Goal: Information Seeking & Learning: Check status

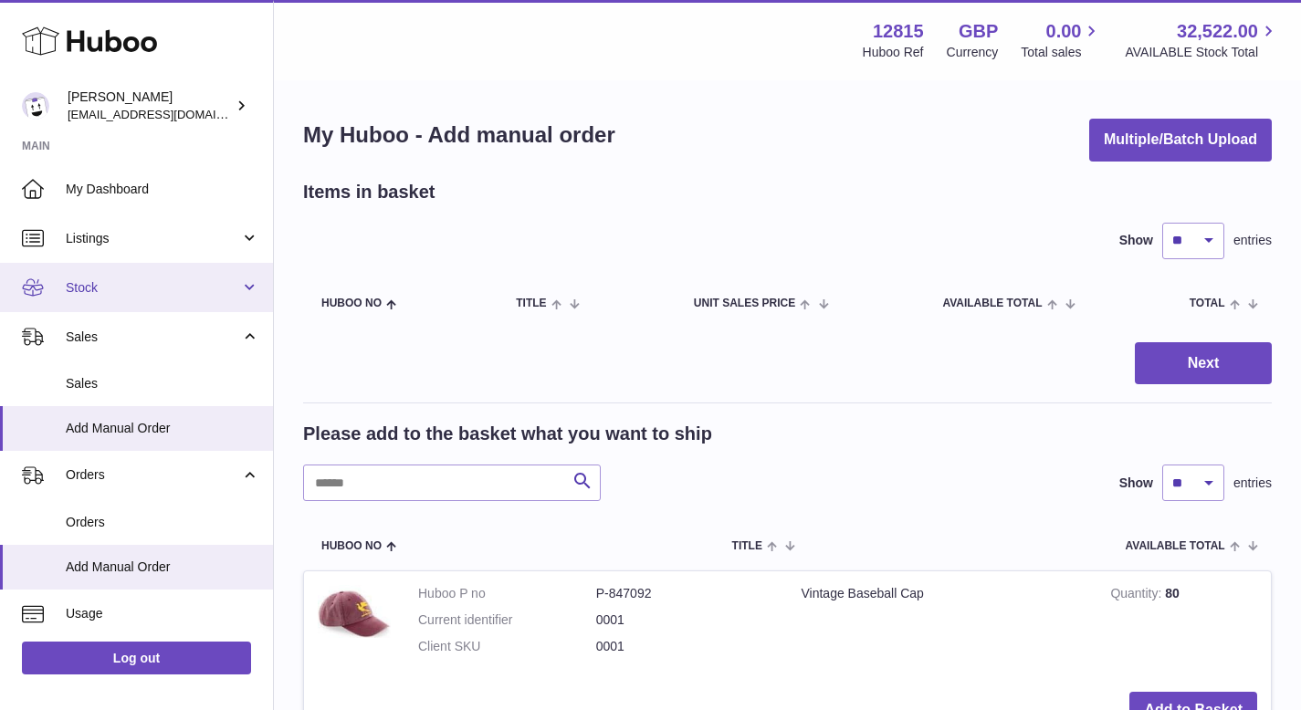
click at [244, 280] on link "Stock" at bounding box center [136, 287] width 273 height 49
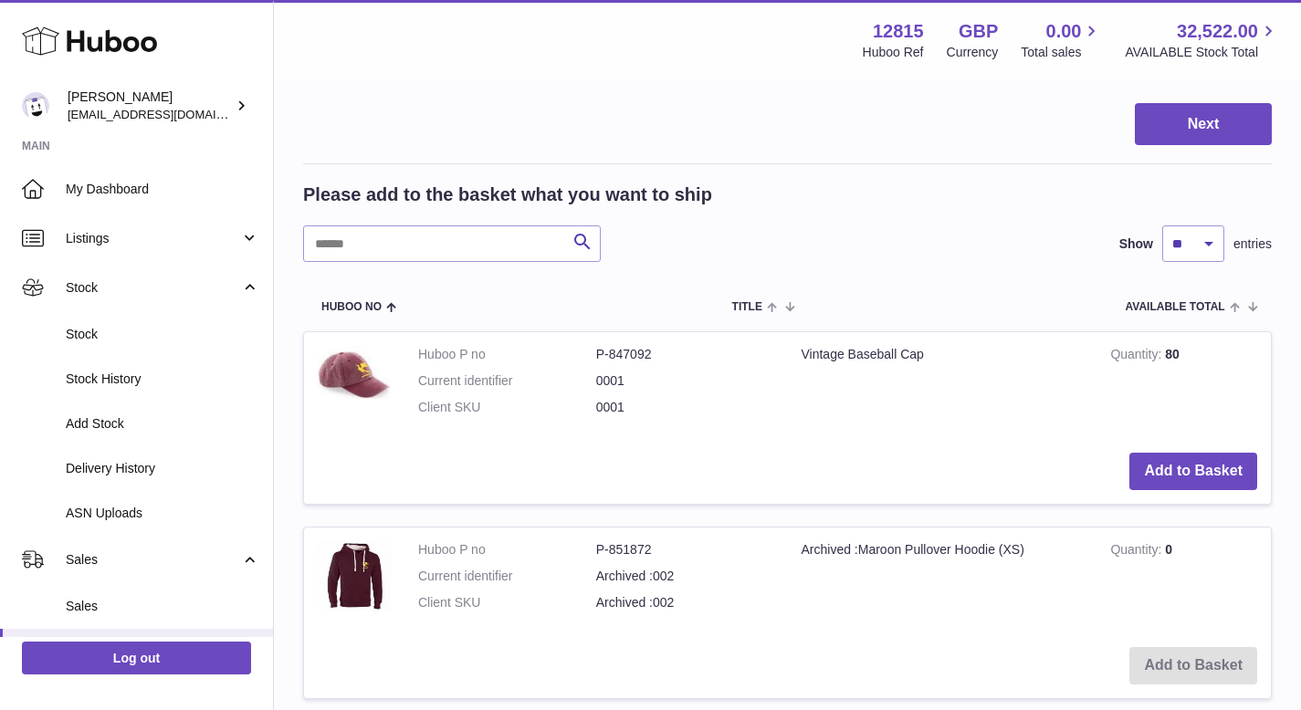
scroll to position [238, 0]
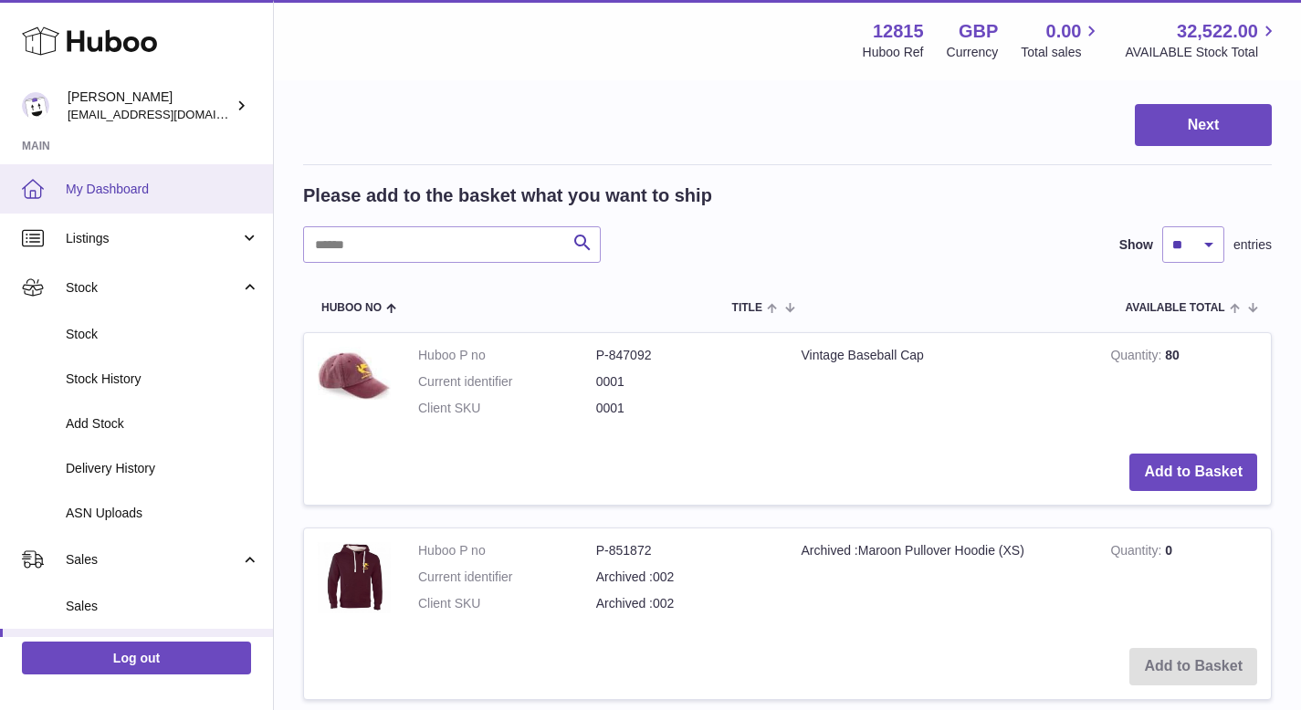
click at [56, 176] on link "My Dashboard" at bounding box center [136, 188] width 273 height 49
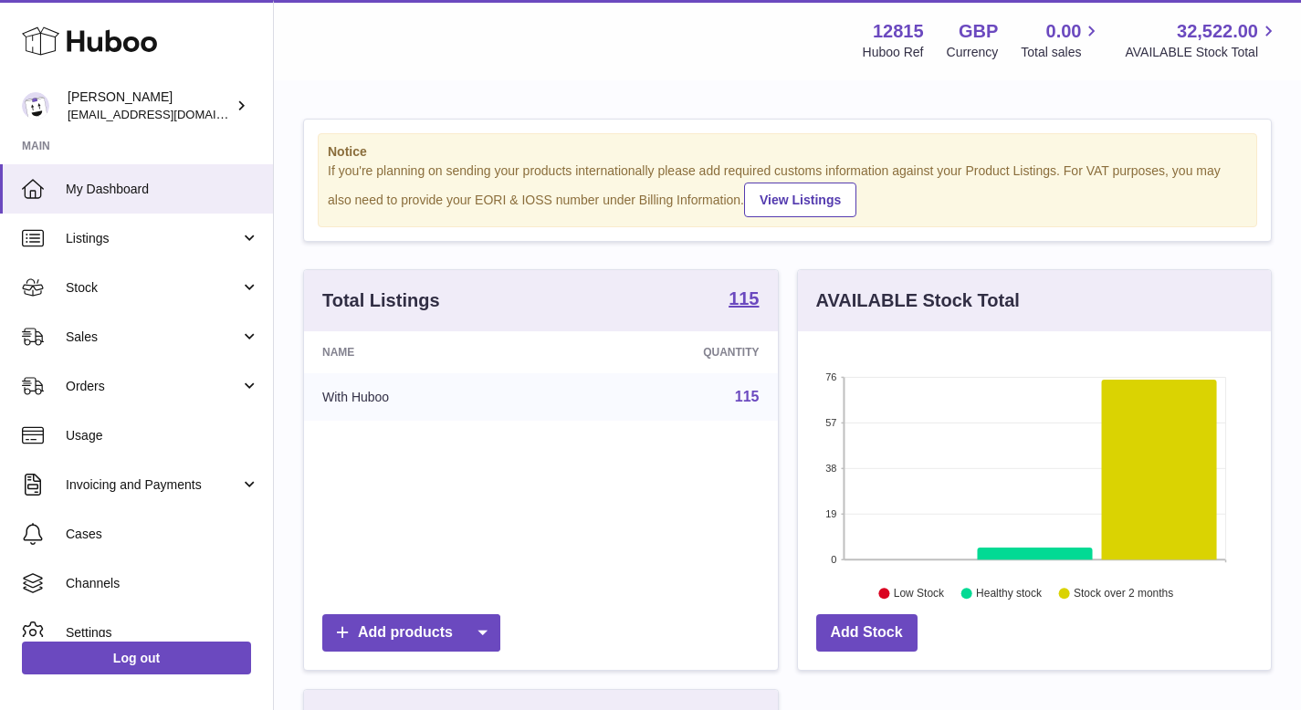
scroll to position [285, 473]
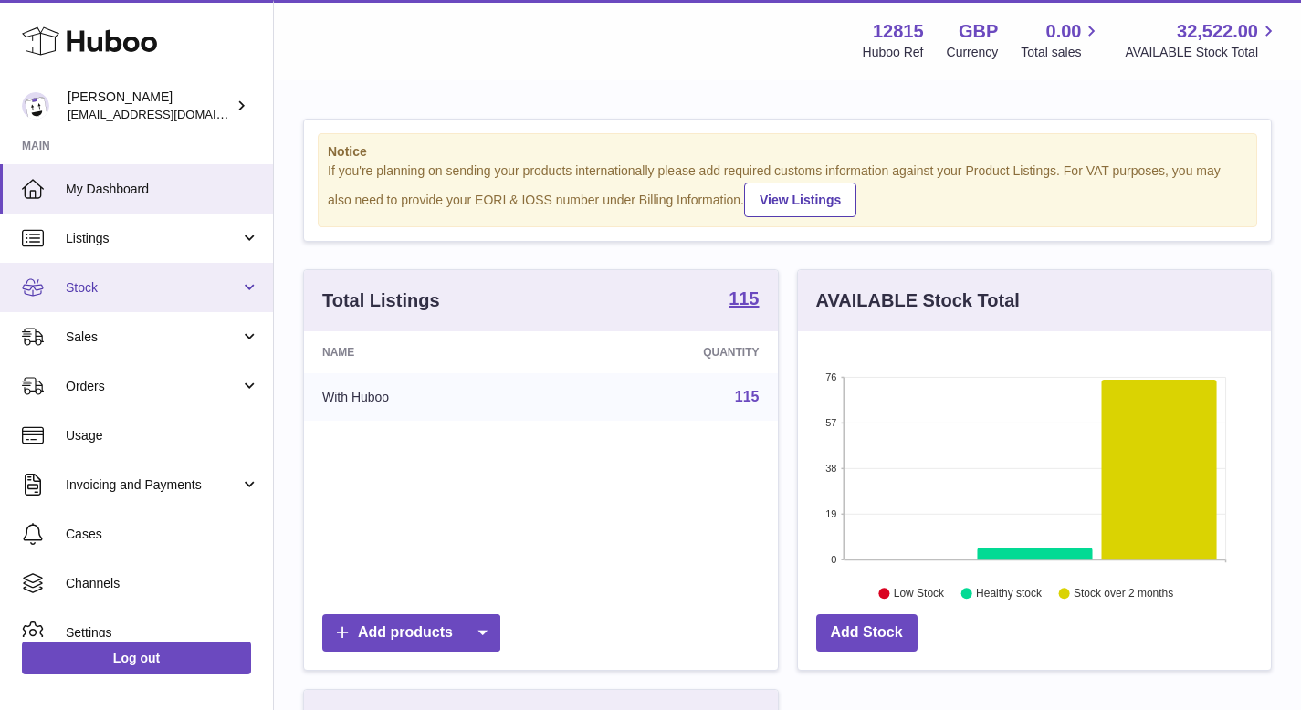
click at [215, 300] on link "Stock" at bounding box center [136, 287] width 273 height 49
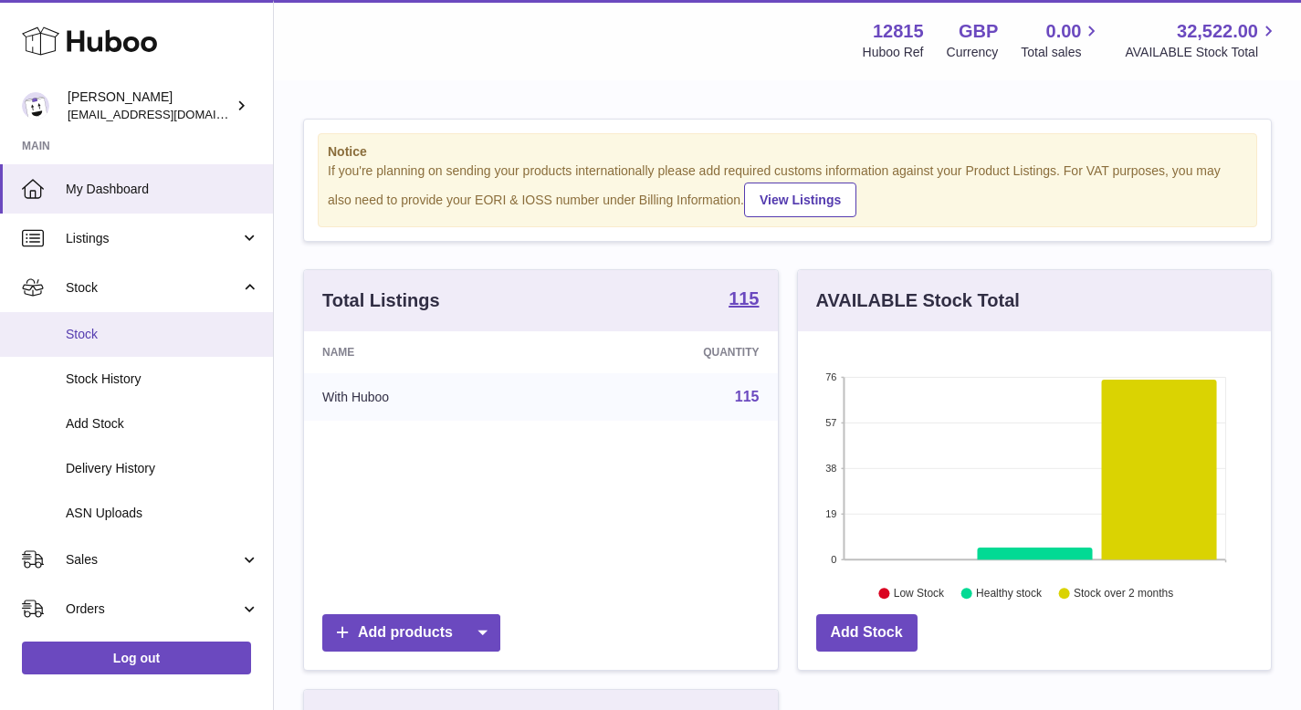
click at [111, 342] on span "Stock" at bounding box center [163, 334] width 194 height 17
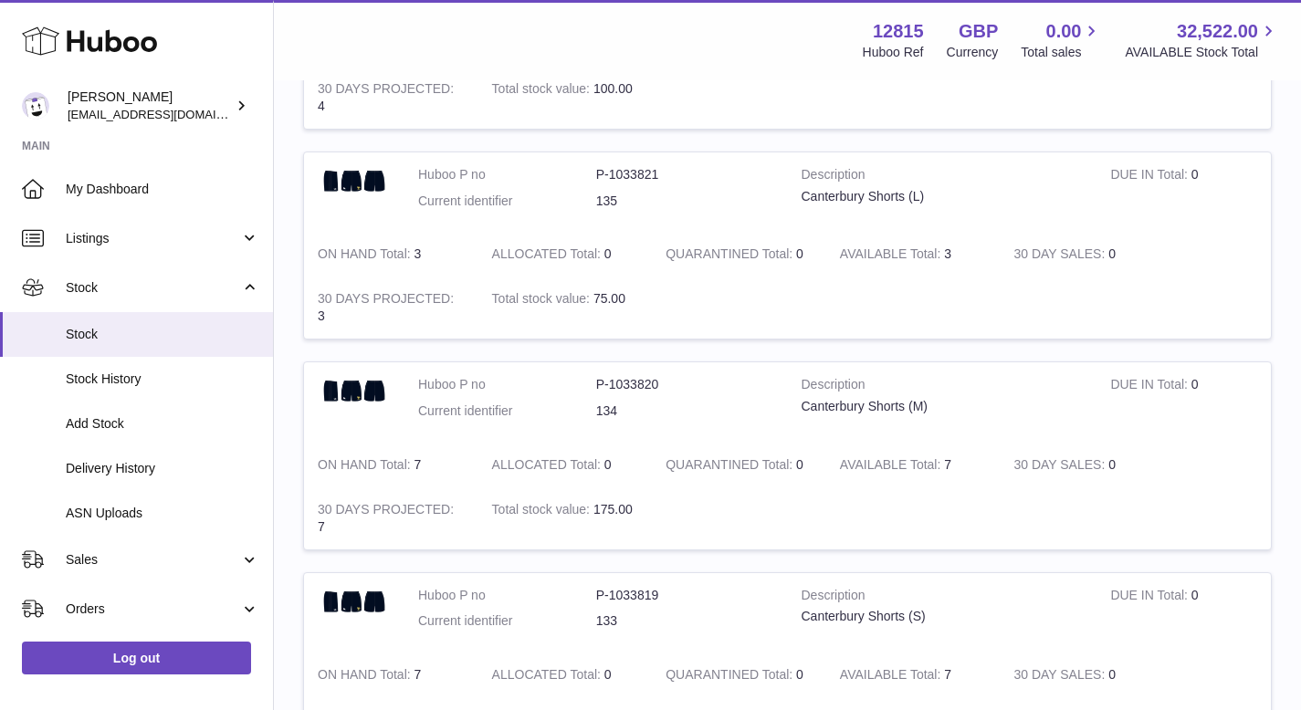
scroll to position [1998, 0]
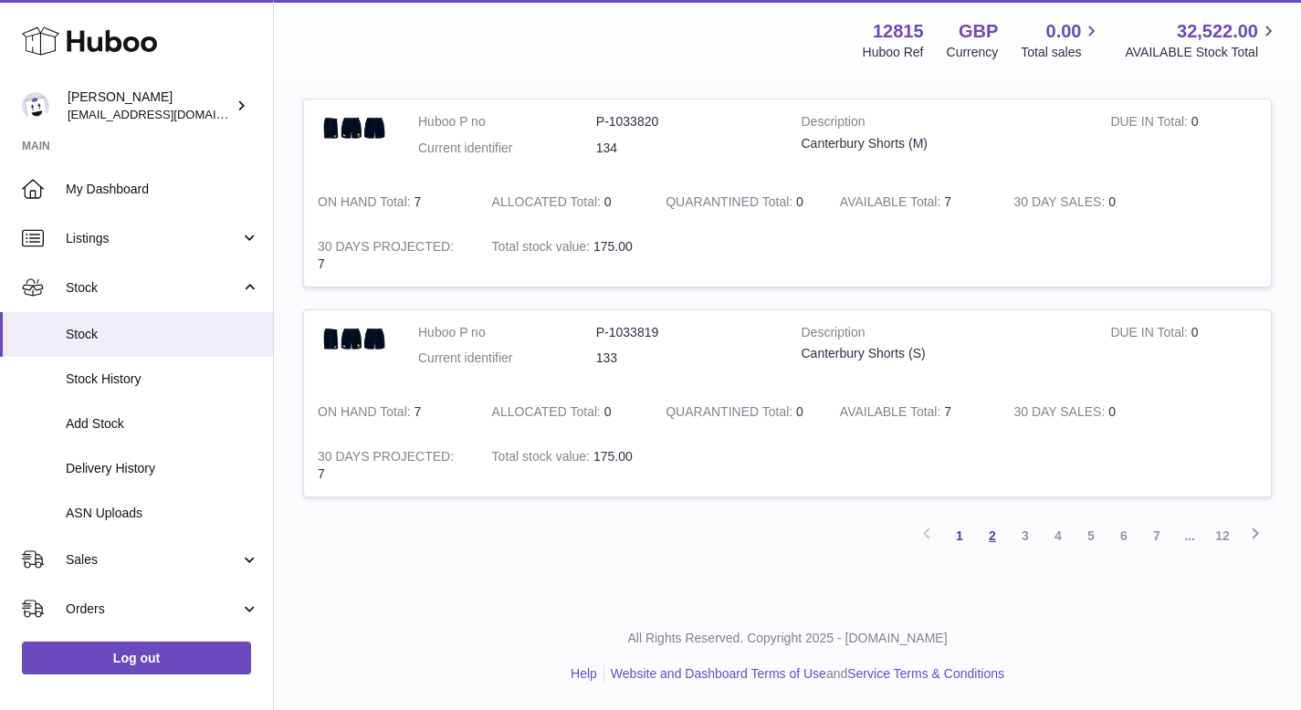
click at [993, 541] on link "2" at bounding box center [992, 536] width 33 height 33
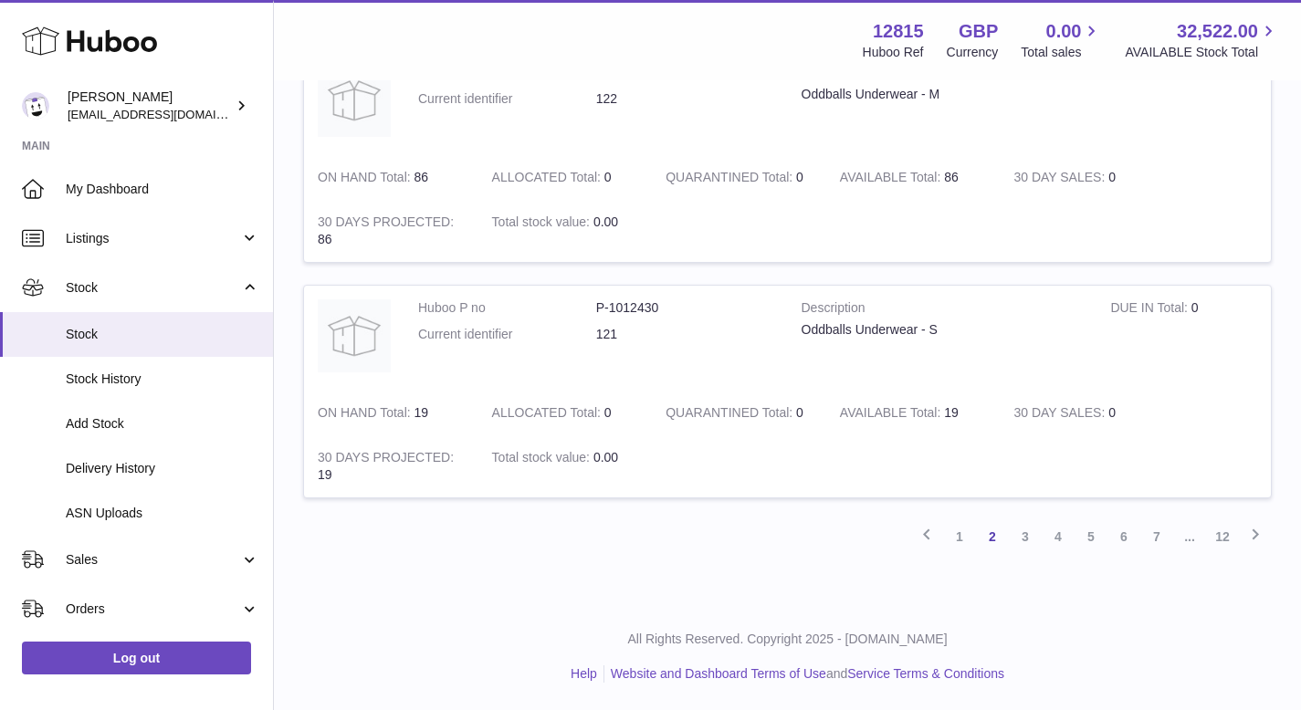
scroll to position [2206, 0]
click at [1026, 541] on link "3" at bounding box center [1025, 536] width 33 height 33
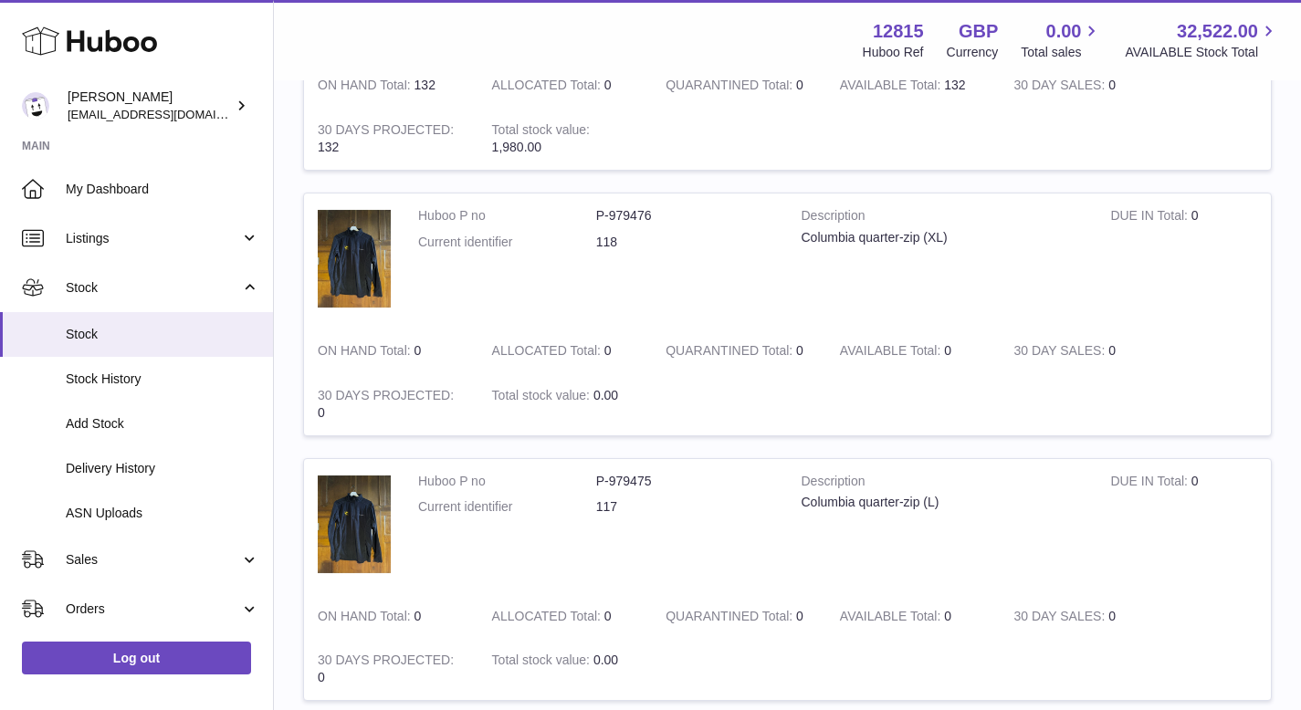
scroll to position [718, 0]
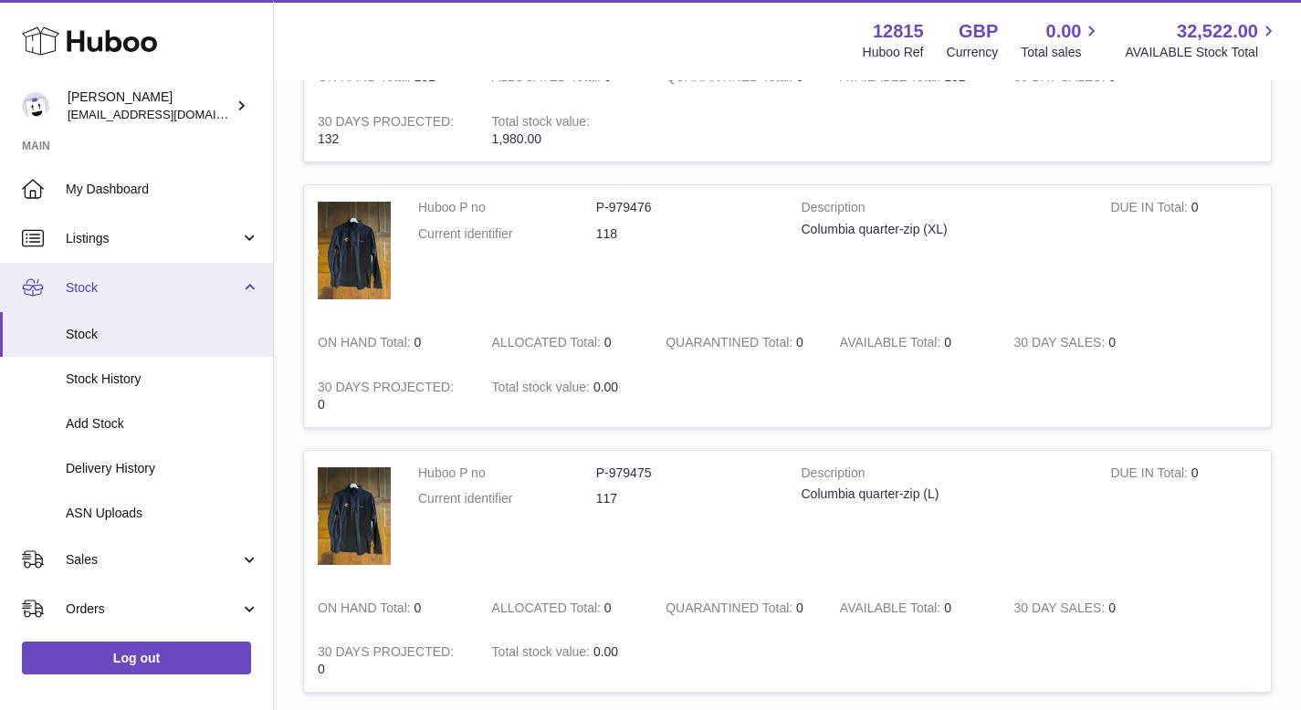
click at [246, 279] on link "Stock" at bounding box center [136, 287] width 273 height 49
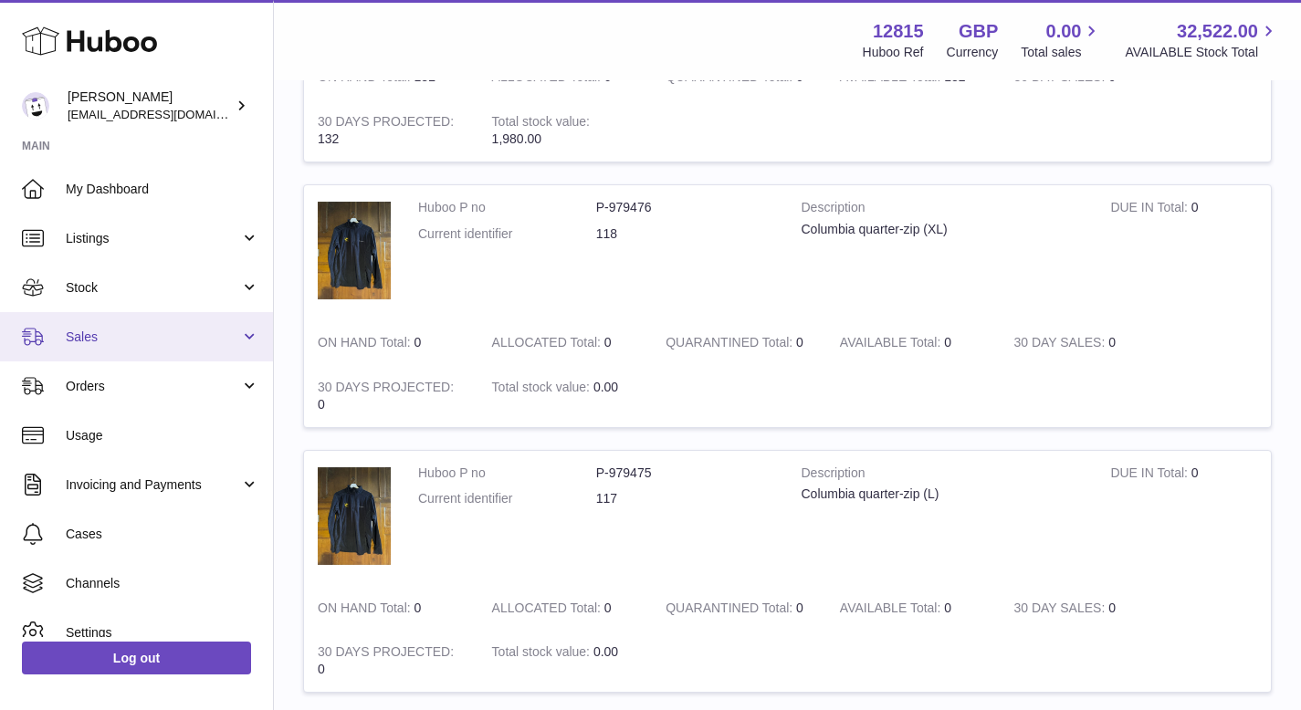
click at [228, 338] on span "Sales" at bounding box center [153, 337] width 174 height 17
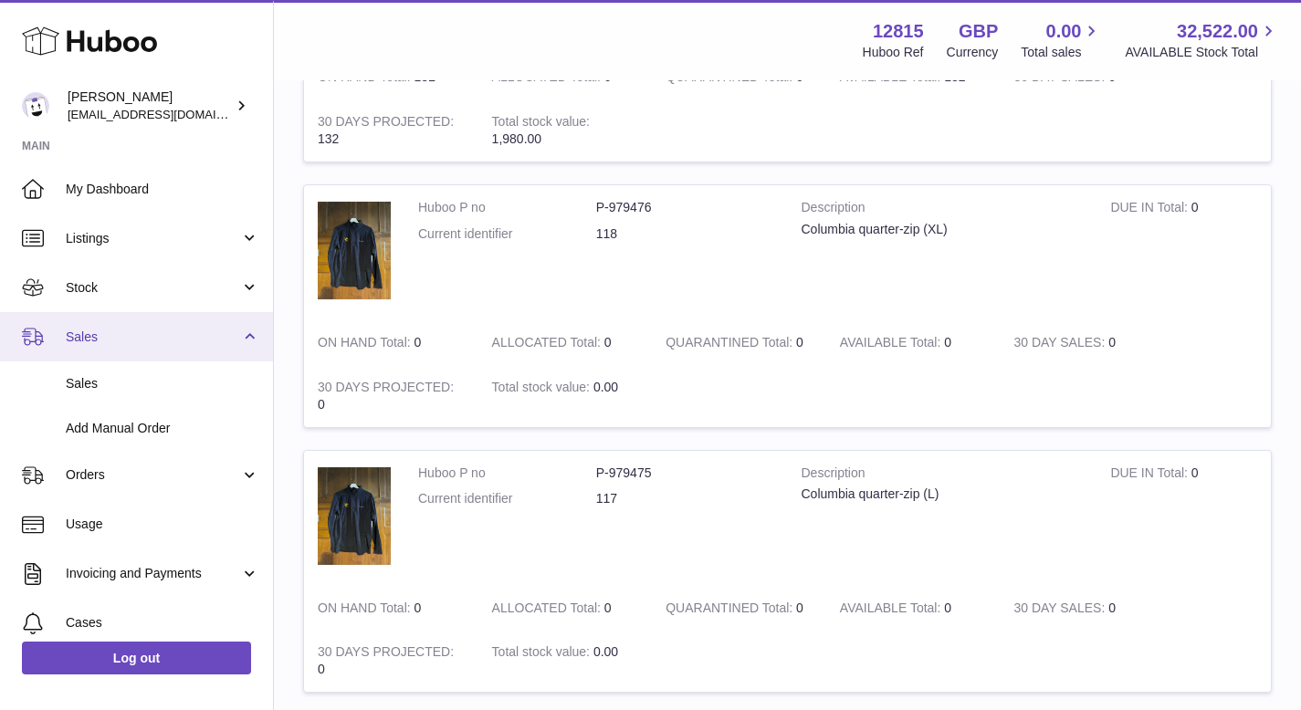
click at [243, 342] on link "Sales" at bounding box center [136, 336] width 273 height 49
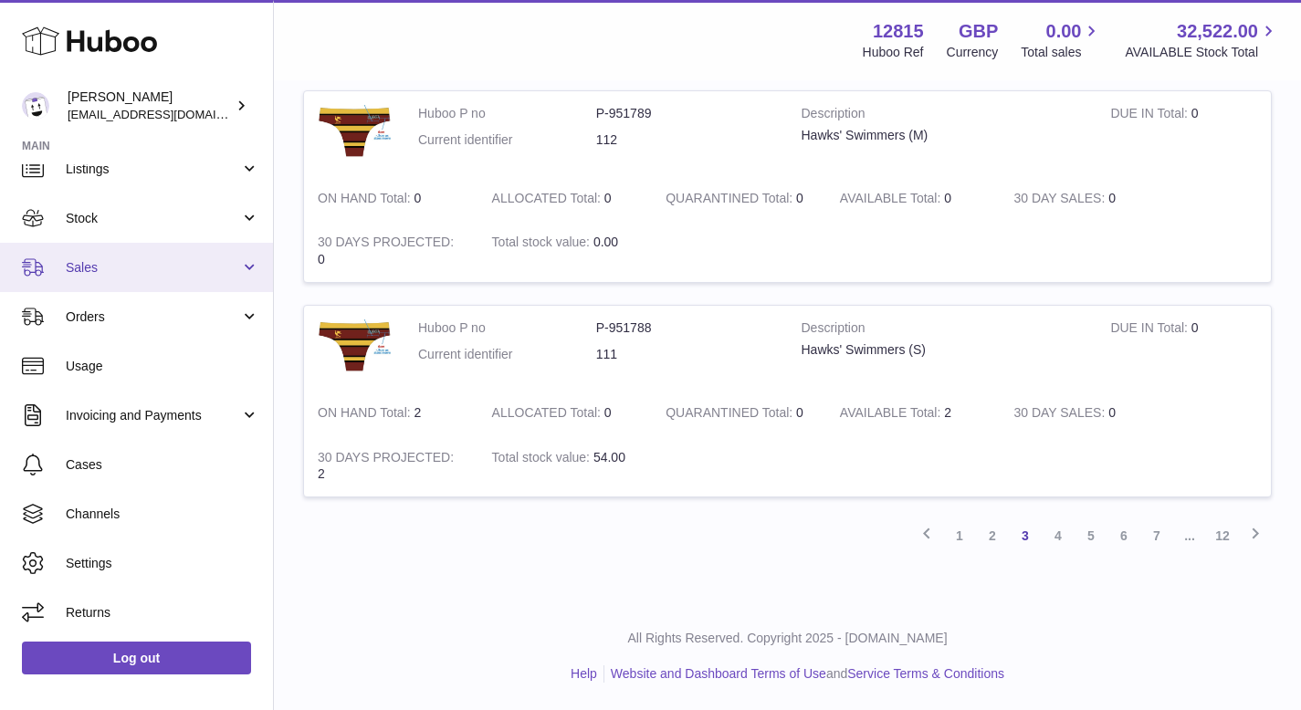
scroll to position [0, 0]
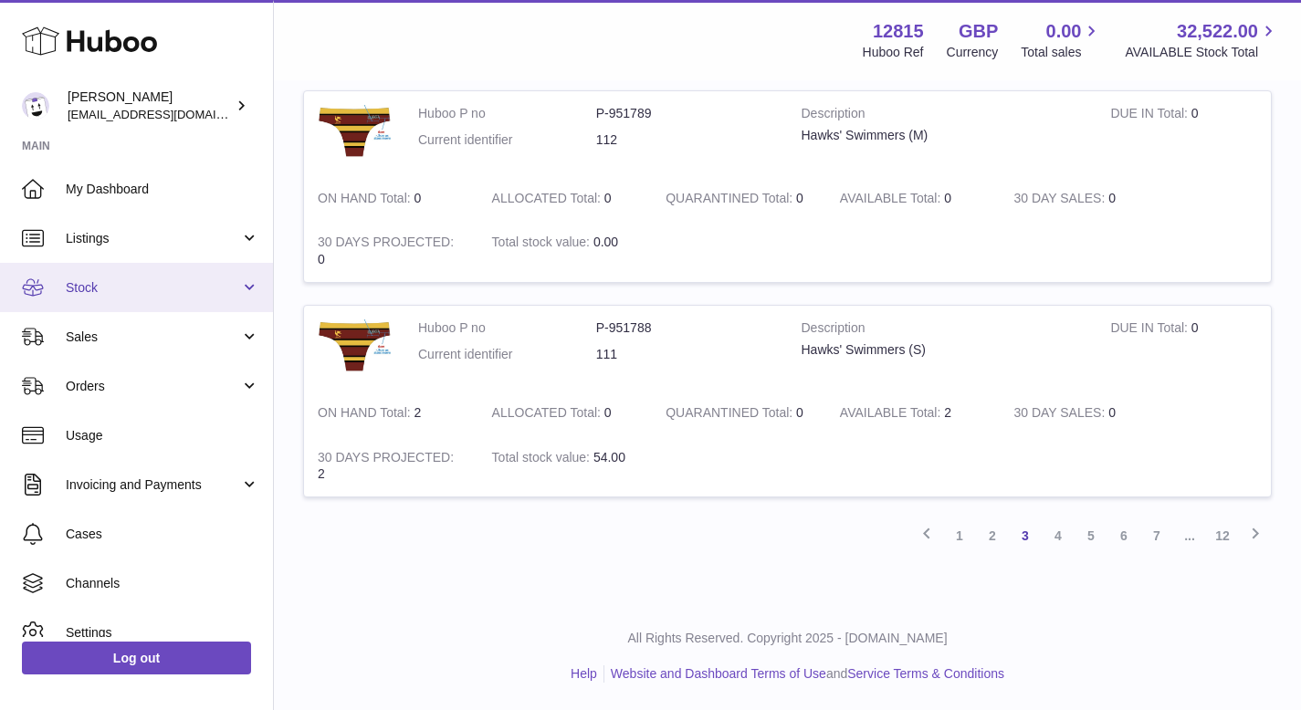
click at [241, 291] on link "Stock" at bounding box center [136, 287] width 273 height 49
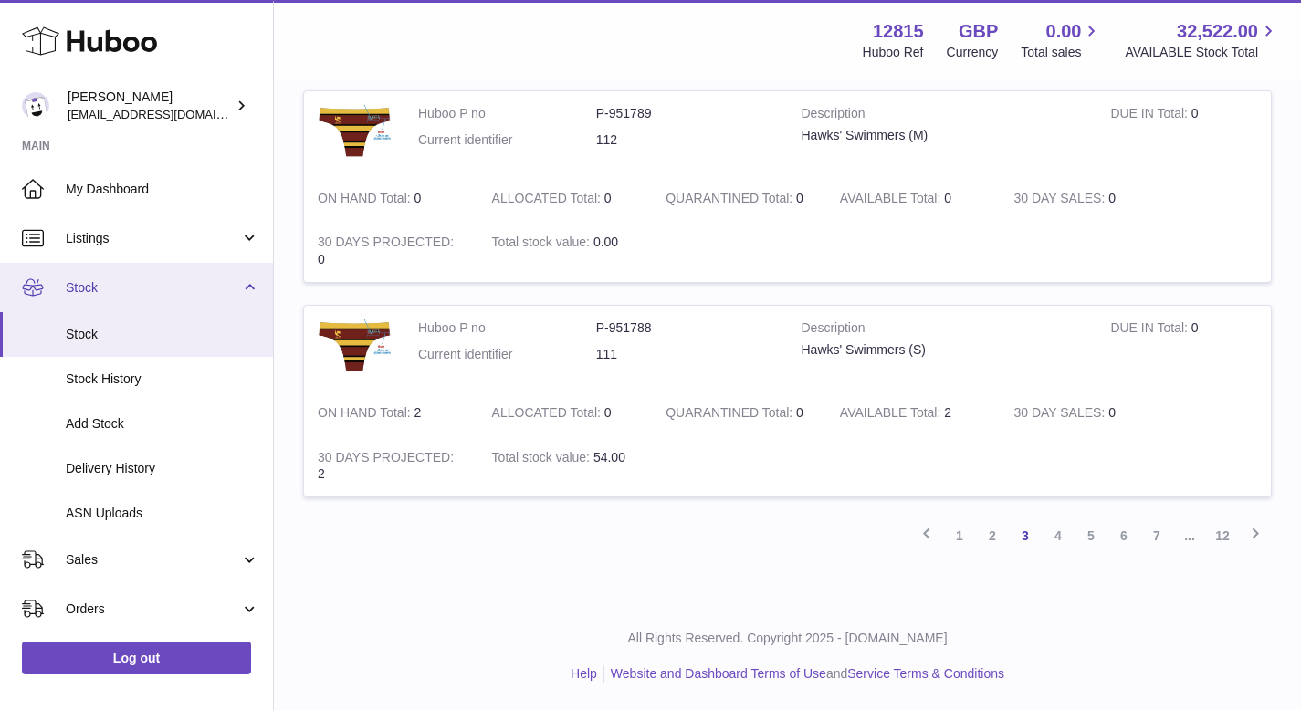
click at [242, 288] on link "Stock" at bounding box center [136, 287] width 273 height 49
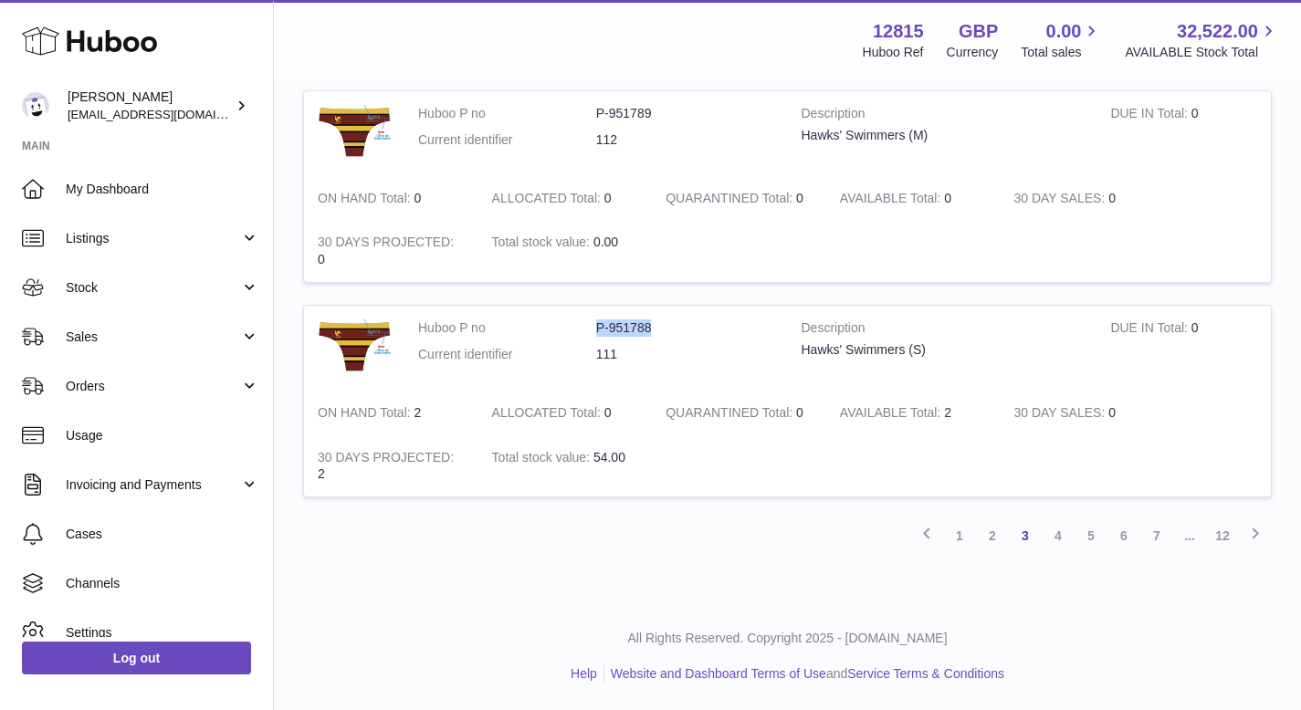
drag, startPoint x: 596, startPoint y: 327, endPoint x: 652, endPoint y: 328, distance: 55.7
click at [652, 328] on dd "P-951788" at bounding box center [685, 328] width 178 height 17
click at [639, 328] on dd "P-951788" at bounding box center [685, 328] width 178 height 17
drag, startPoint x: 599, startPoint y: 328, endPoint x: 668, endPoint y: 334, distance: 69.7
click at [668, 334] on dd "P-951788" at bounding box center [685, 328] width 178 height 17
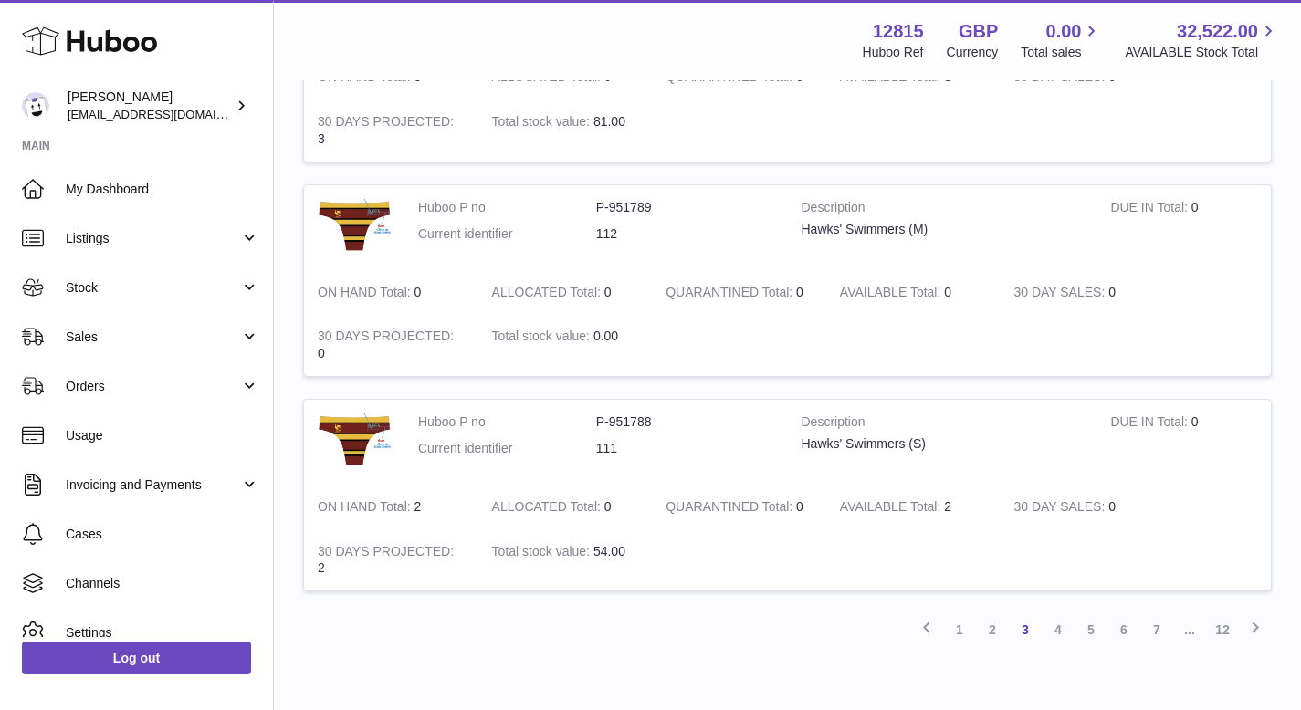
scroll to position [2207, 0]
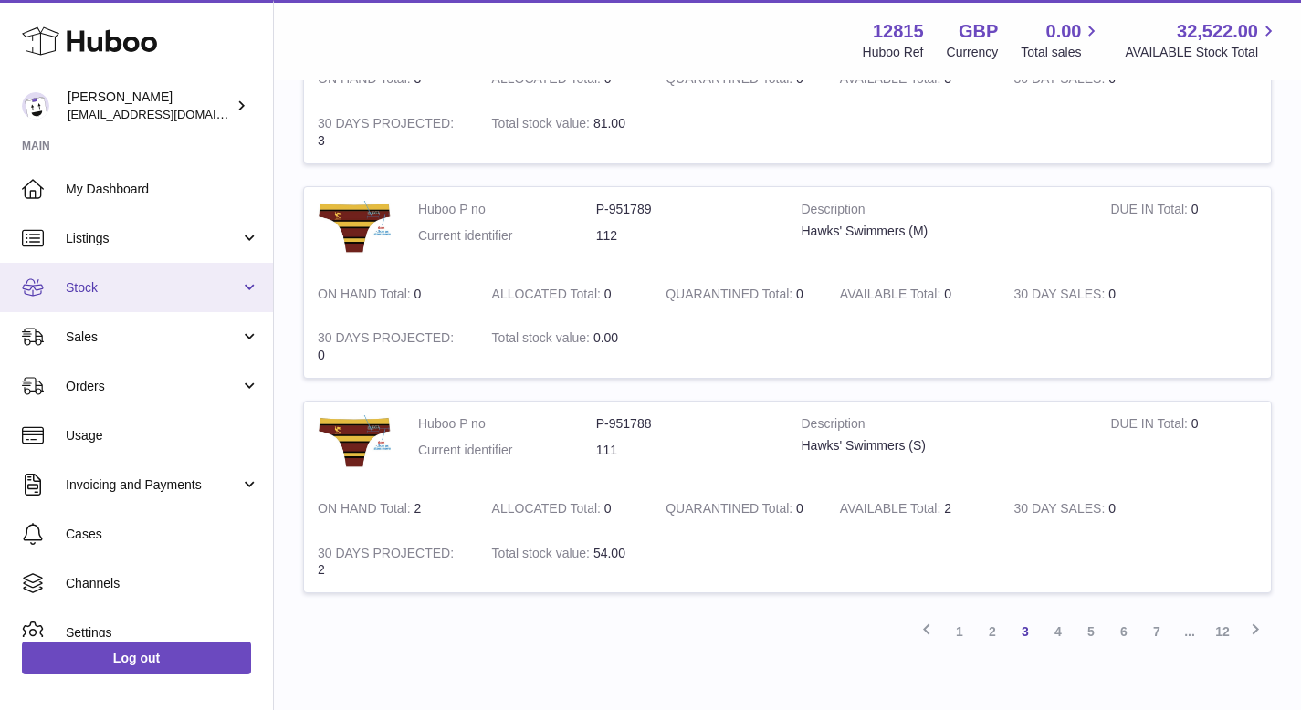
click at [233, 270] on link "Stock" at bounding box center [136, 287] width 273 height 49
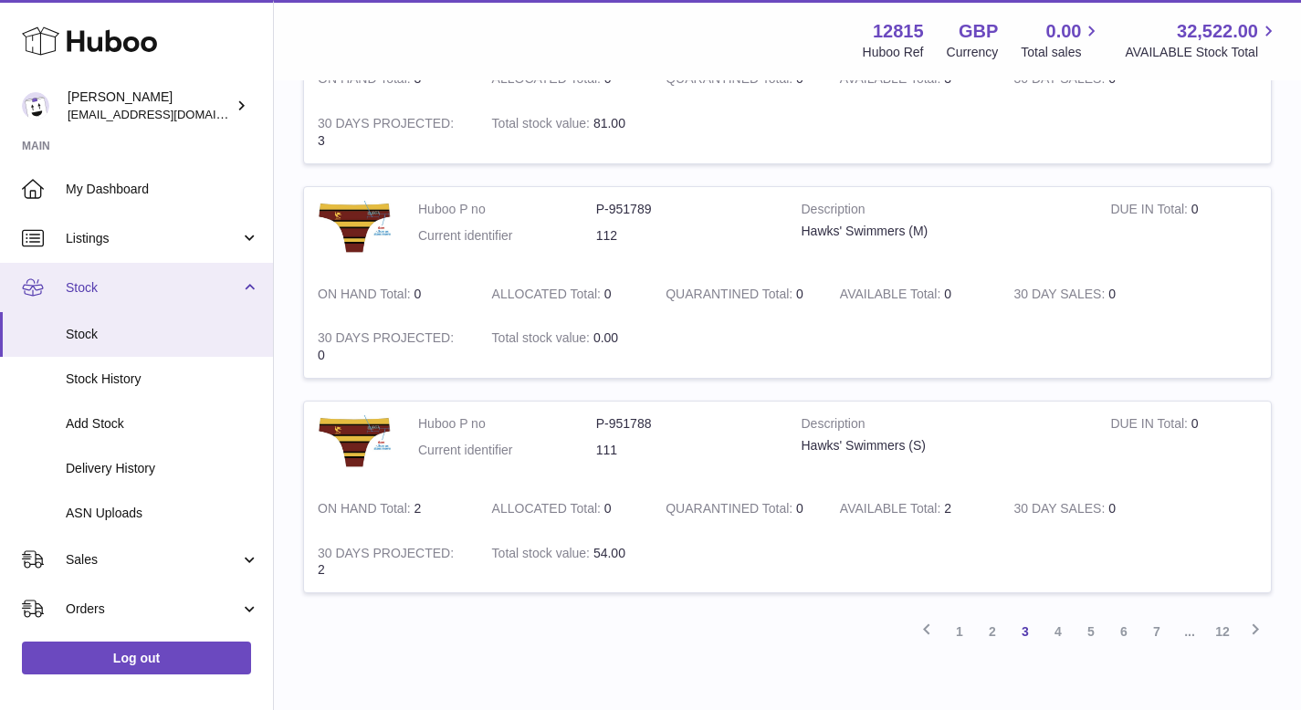
click at [182, 269] on link "Stock" at bounding box center [136, 287] width 273 height 49
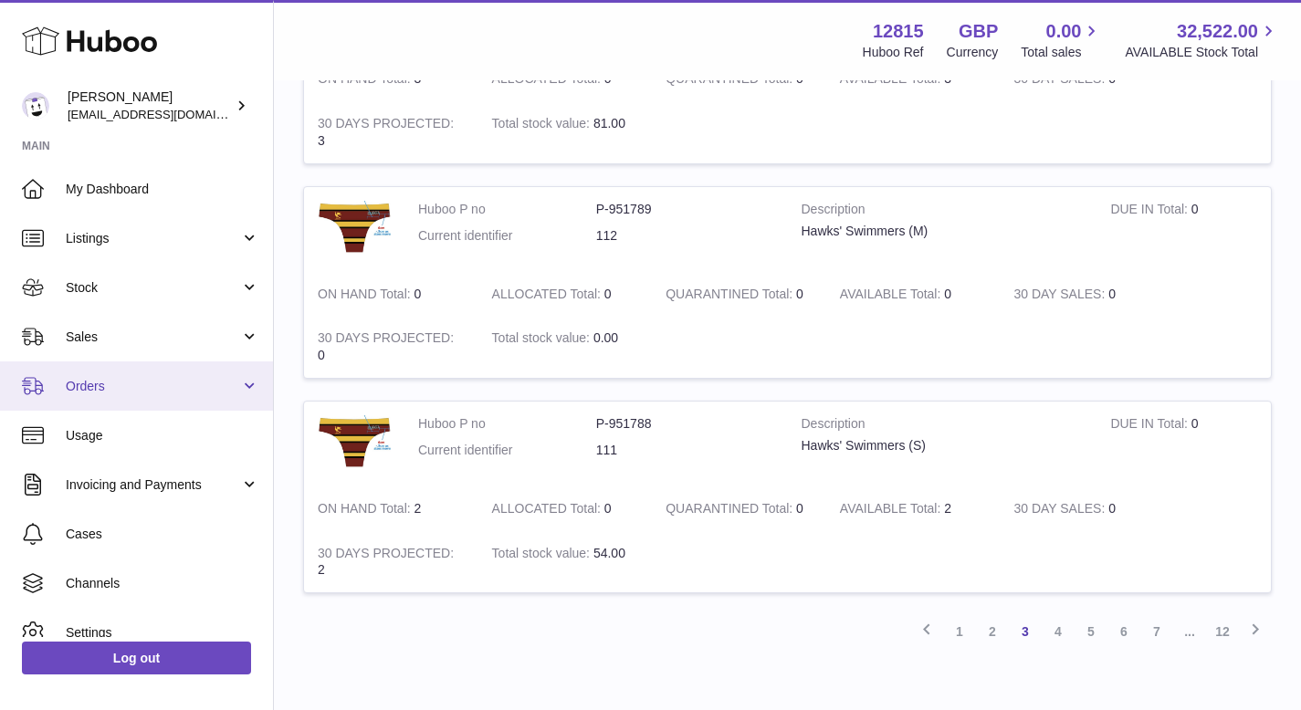
click at [216, 401] on link "Orders" at bounding box center [136, 386] width 273 height 49
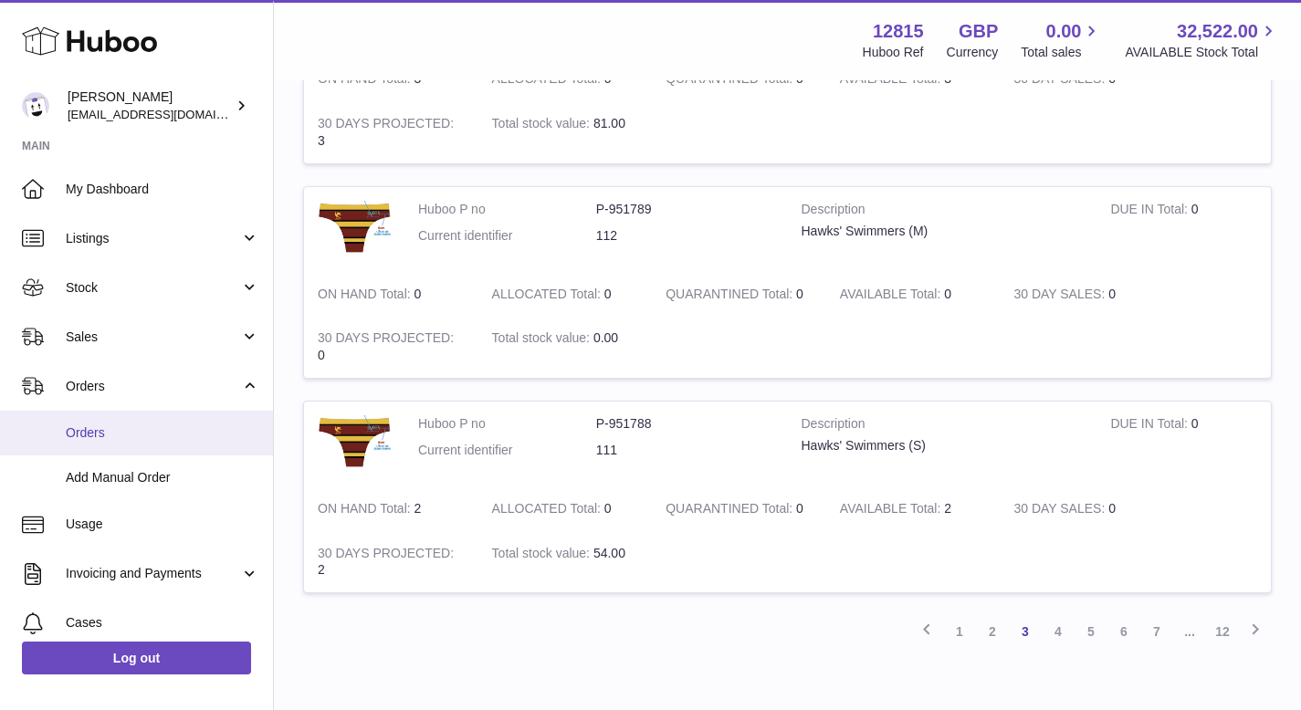
click at [140, 437] on span "Orders" at bounding box center [163, 433] width 194 height 17
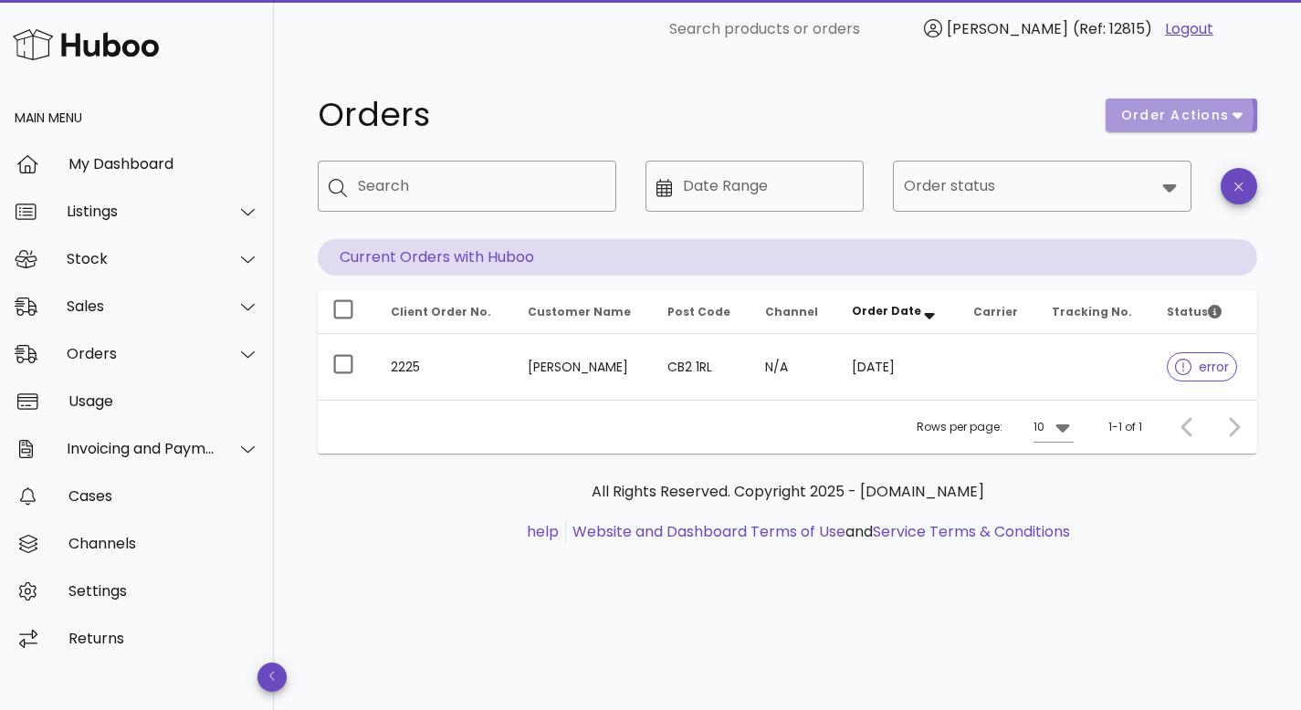
click at [1213, 121] on span "order actions" at bounding box center [1175, 115] width 110 height 19
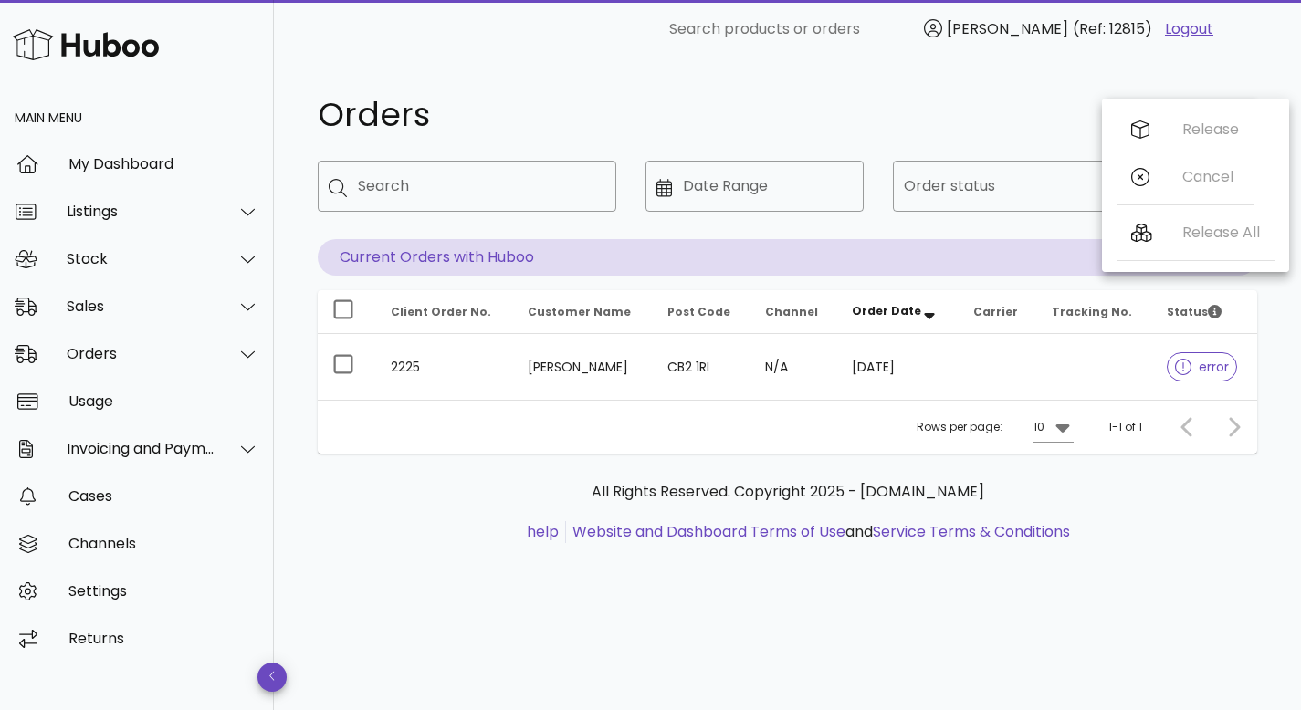
click at [1067, 91] on div "Orders" at bounding box center [701, 115] width 788 height 55
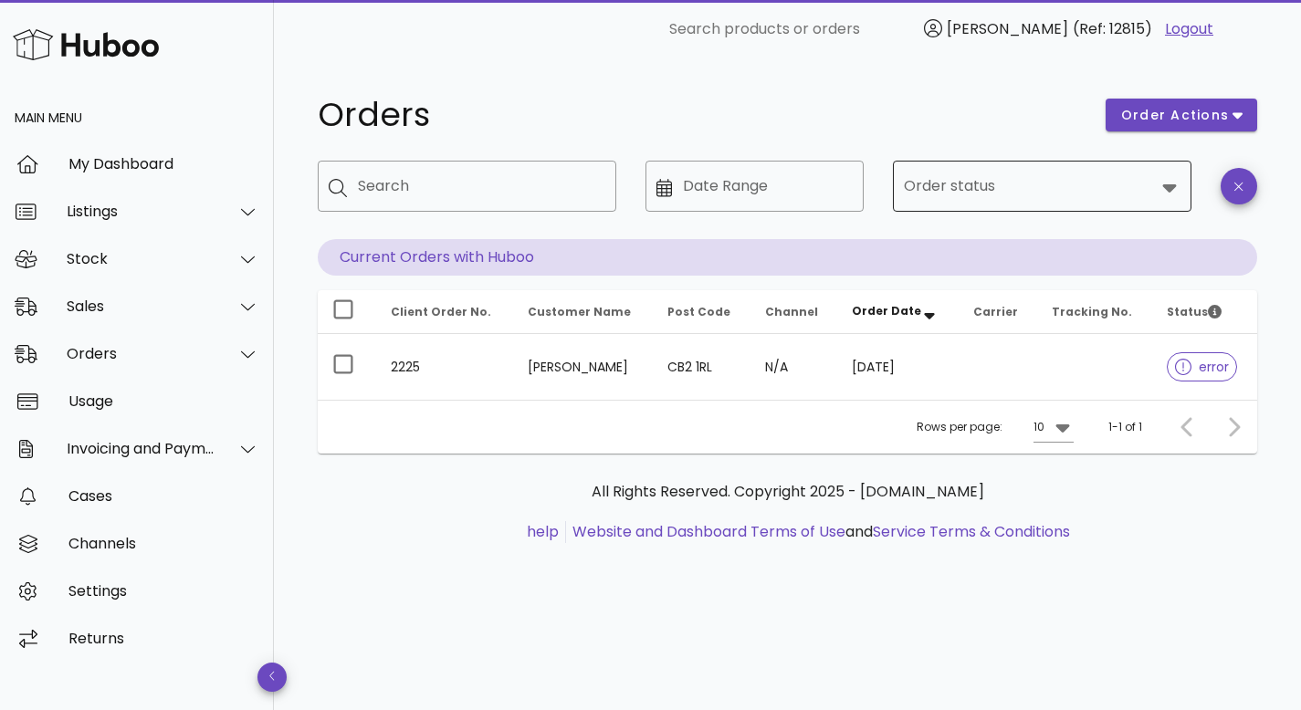
click at [1132, 191] on input "Order status" at bounding box center [1029, 186] width 251 height 29
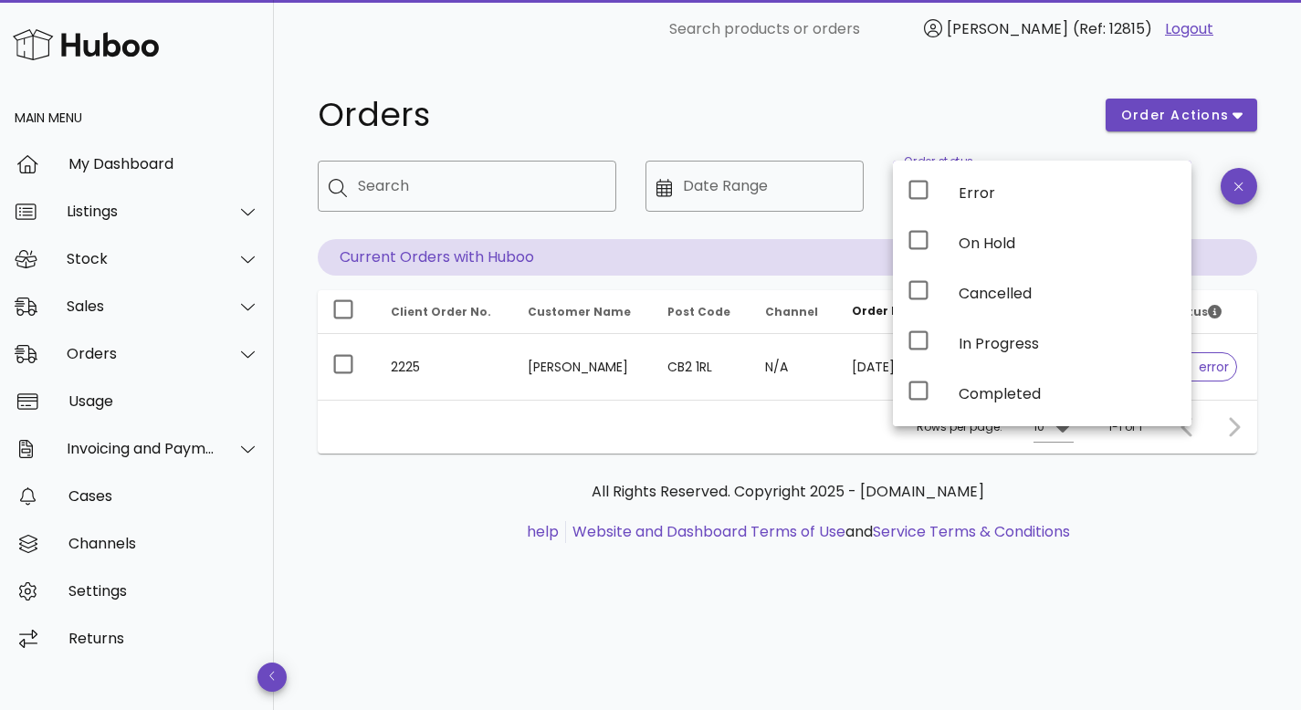
click at [898, 72] on div "Orders order actions ​ Search ​ Date Range ​ Order status Current Orders with H…" at bounding box center [787, 329] width 1027 height 543
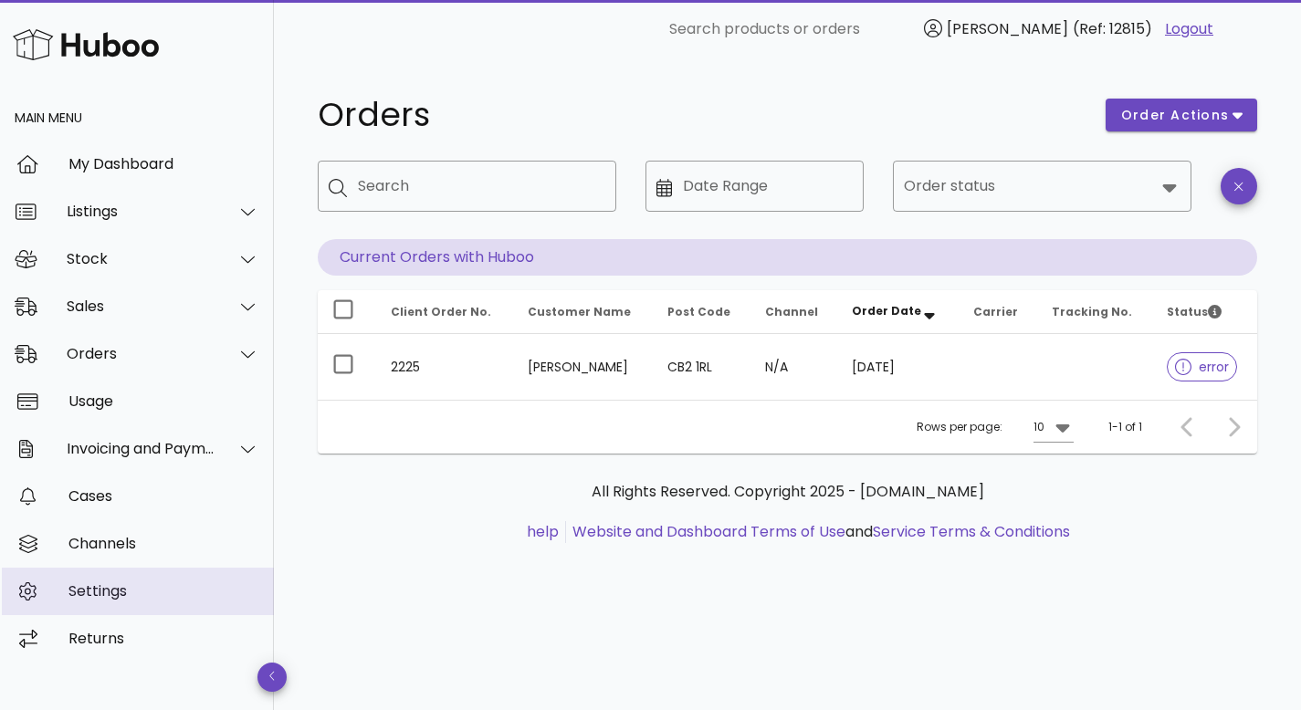
click at [103, 594] on div "Settings" at bounding box center [163, 591] width 191 height 17
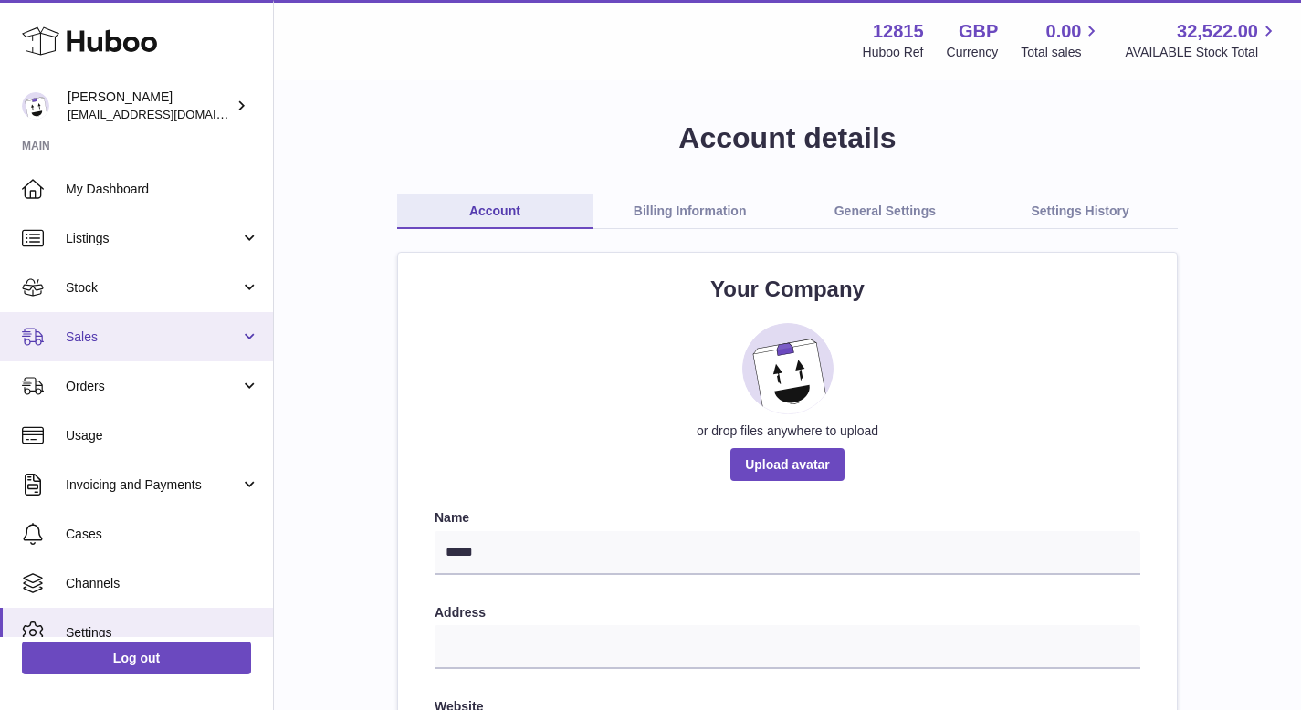
click at [219, 327] on link "Sales" at bounding box center [136, 336] width 273 height 49
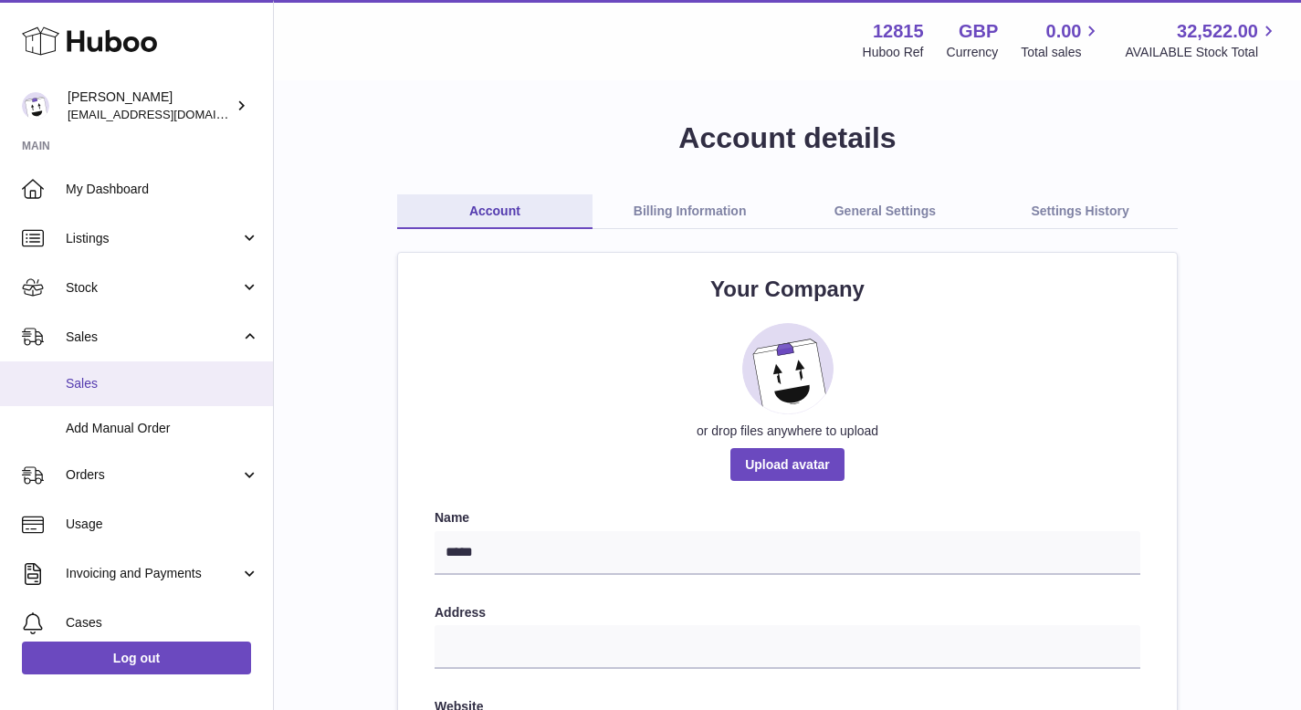
click at [179, 386] on span "Sales" at bounding box center [163, 383] width 194 height 17
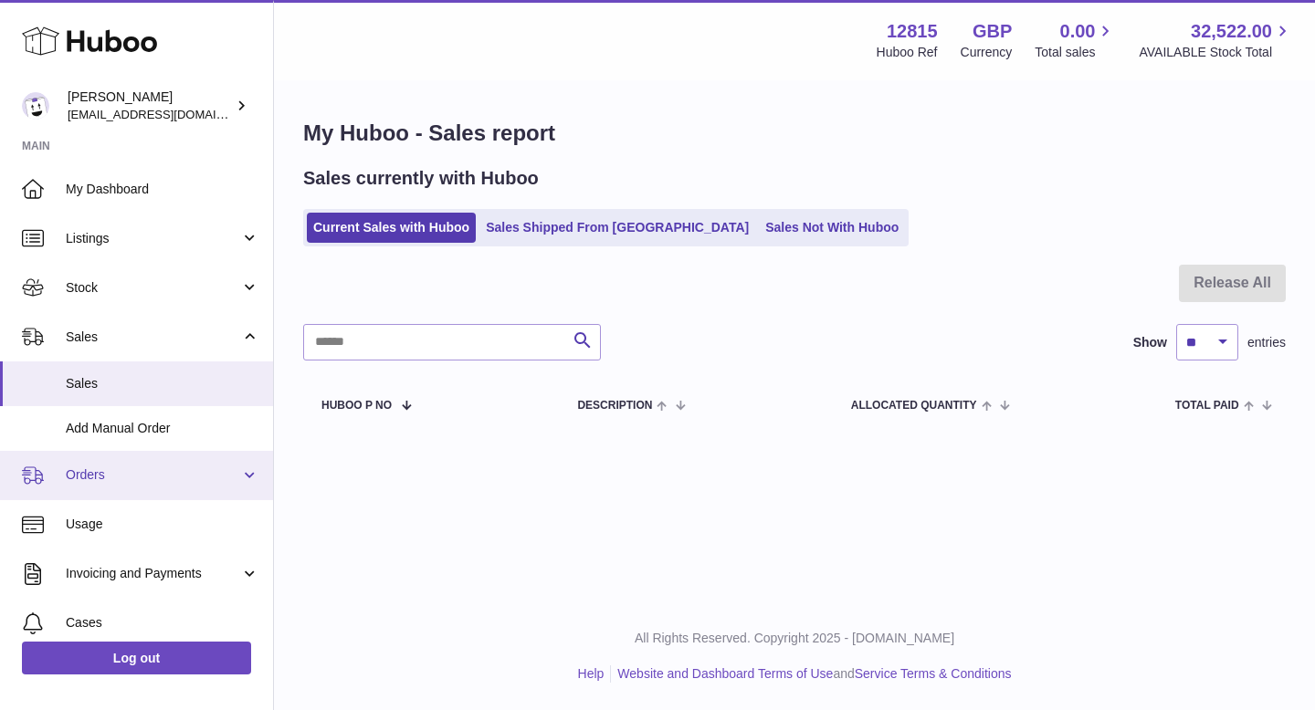
click at [179, 487] on link "Orders" at bounding box center [136, 475] width 273 height 49
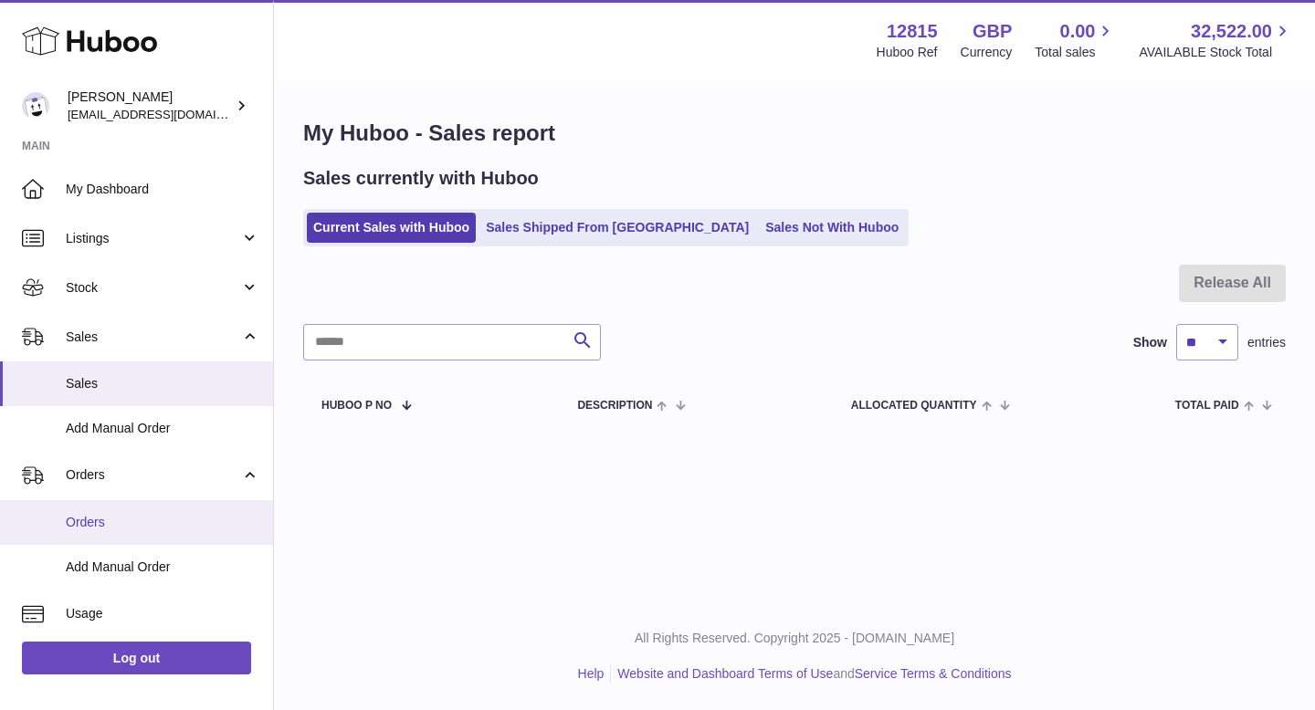
click at [139, 510] on link "Orders" at bounding box center [136, 522] width 273 height 45
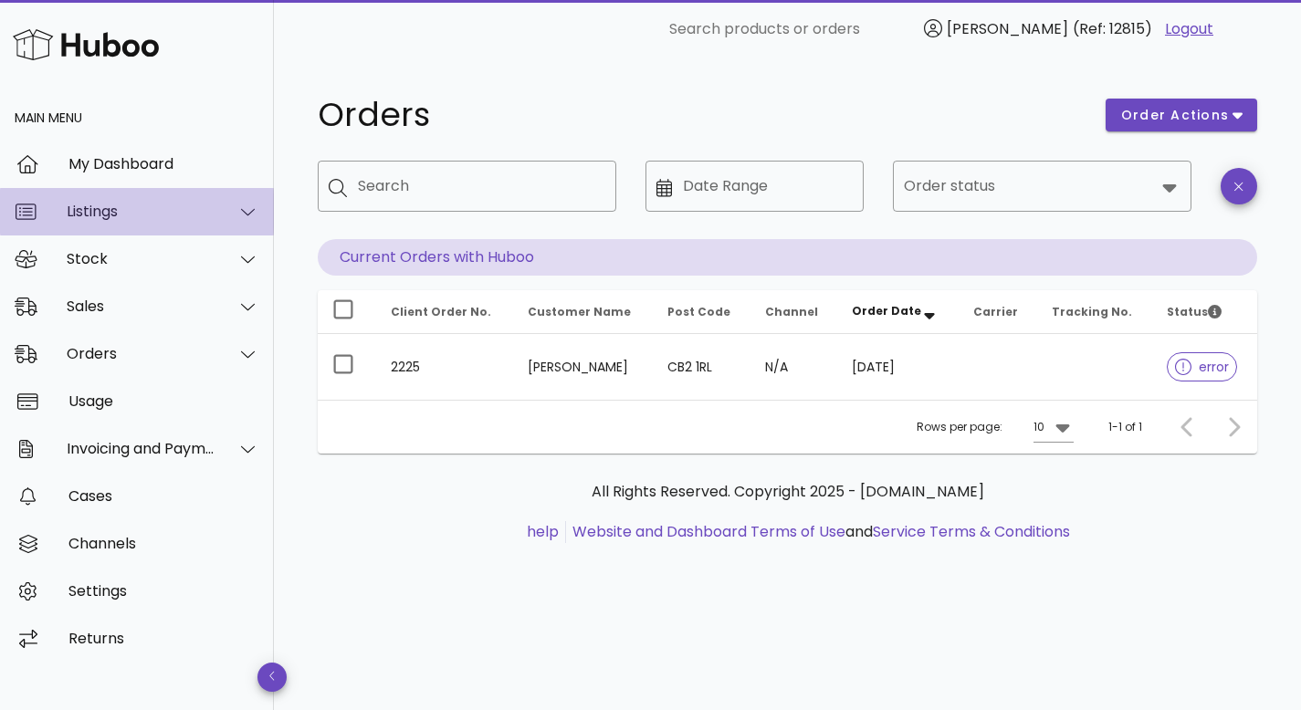
click at [163, 197] on div "Listings" at bounding box center [137, 211] width 274 height 47
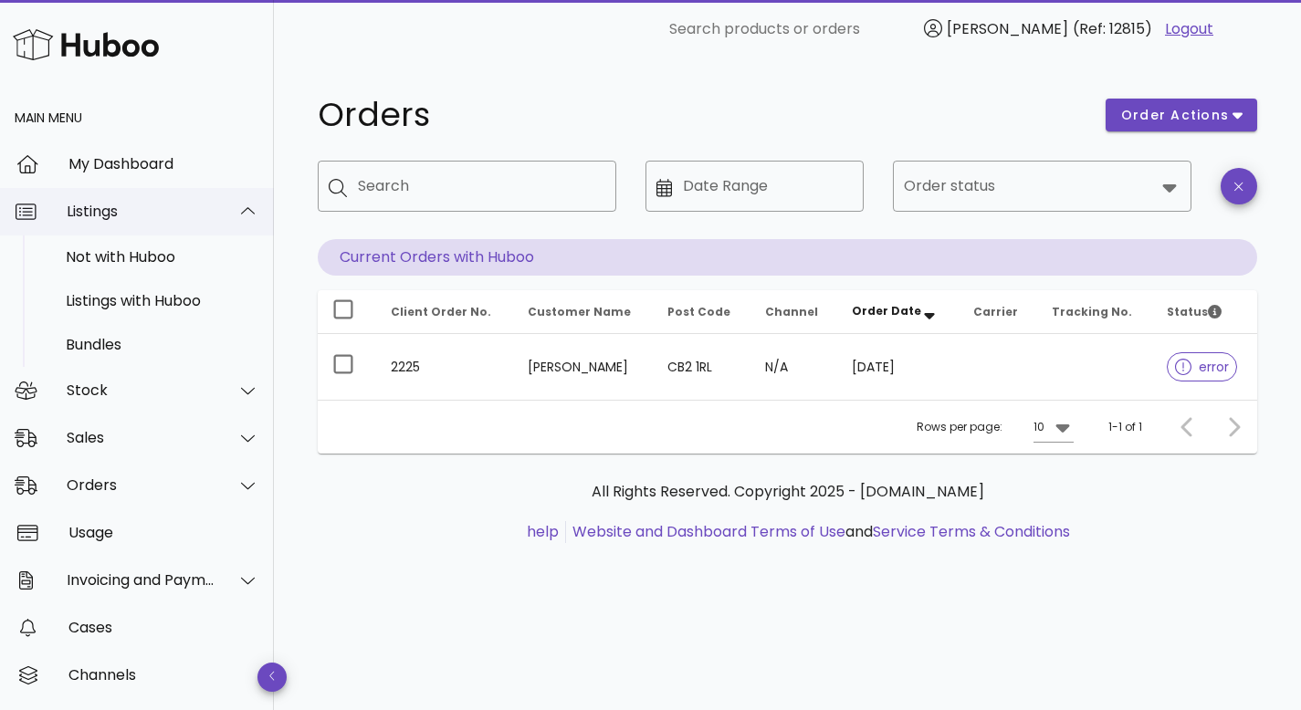
click at [196, 207] on div "Listings" at bounding box center [141, 211] width 149 height 17
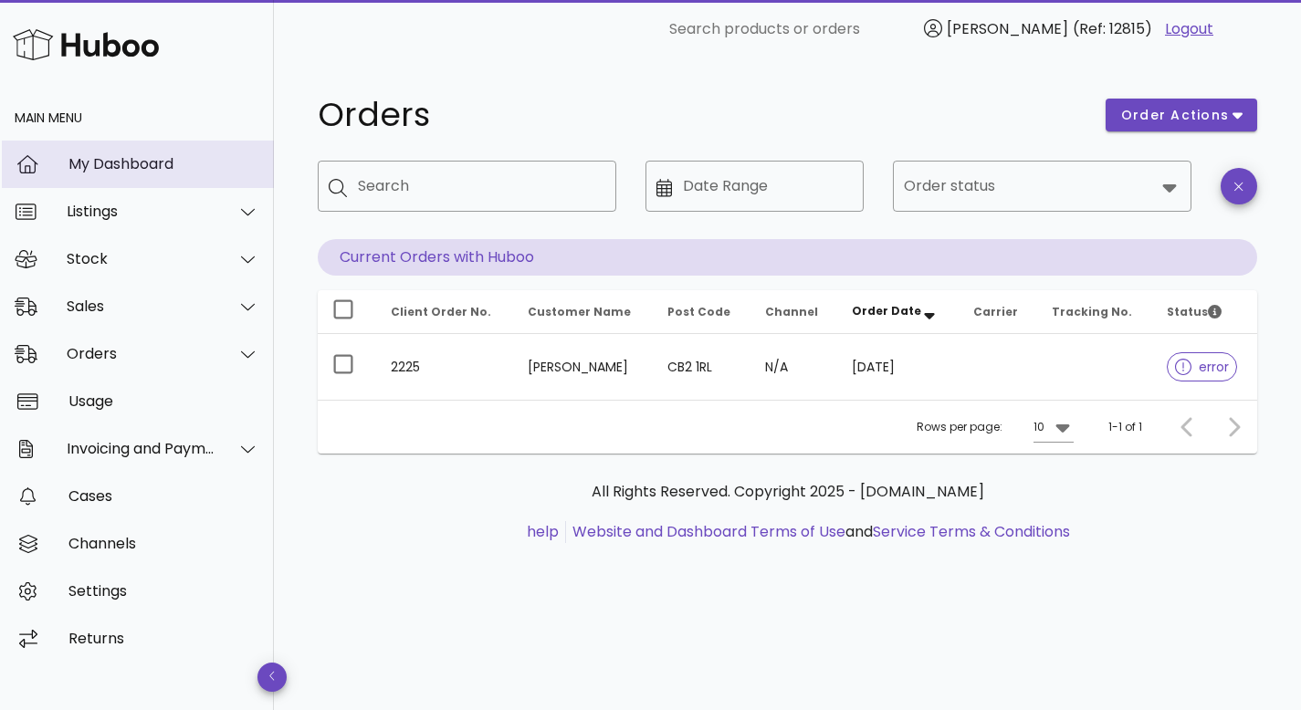
click at [137, 163] on div "My Dashboard" at bounding box center [163, 163] width 191 height 17
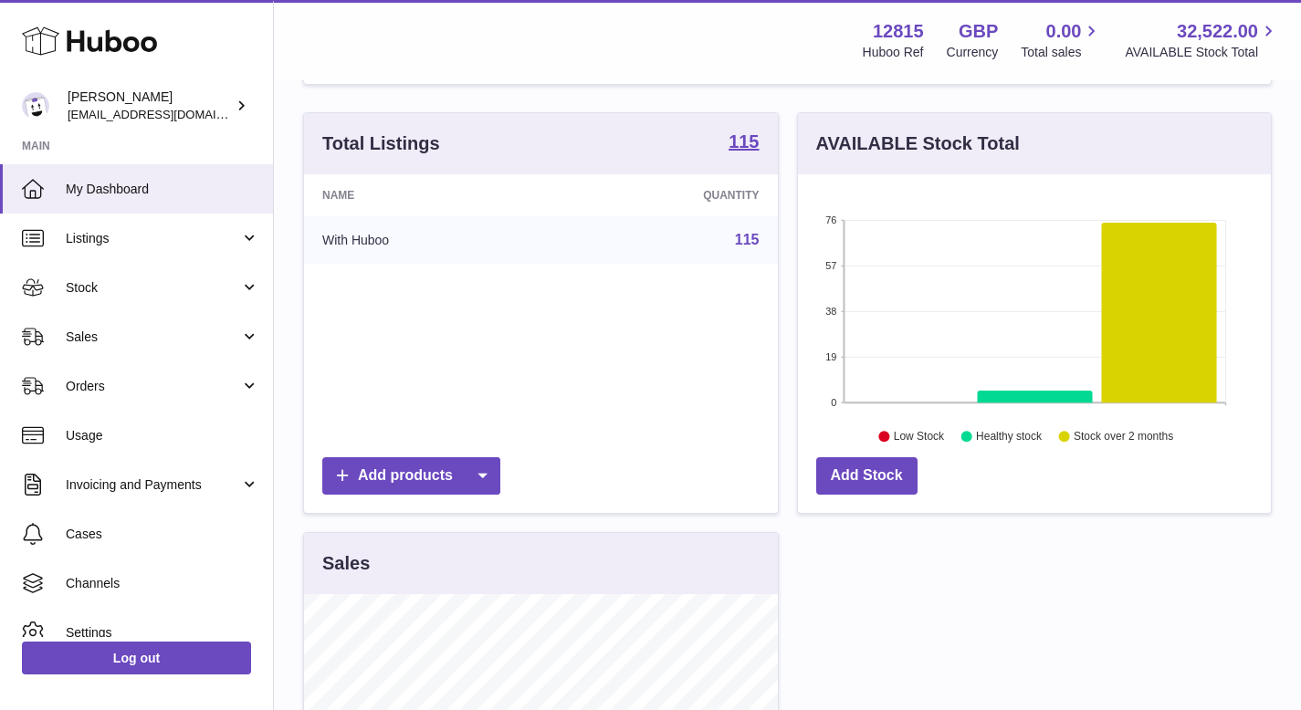
scroll to position [158, 0]
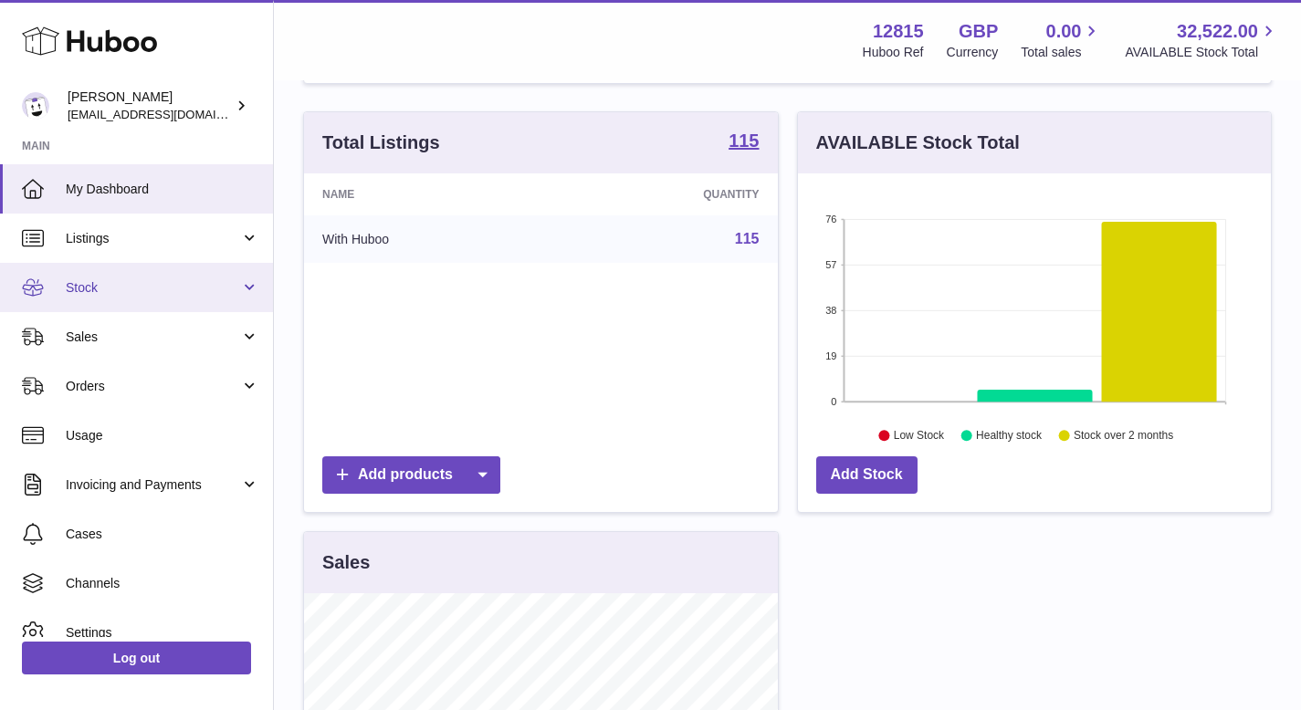
click at [142, 291] on span "Stock" at bounding box center [153, 287] width 174 height 17
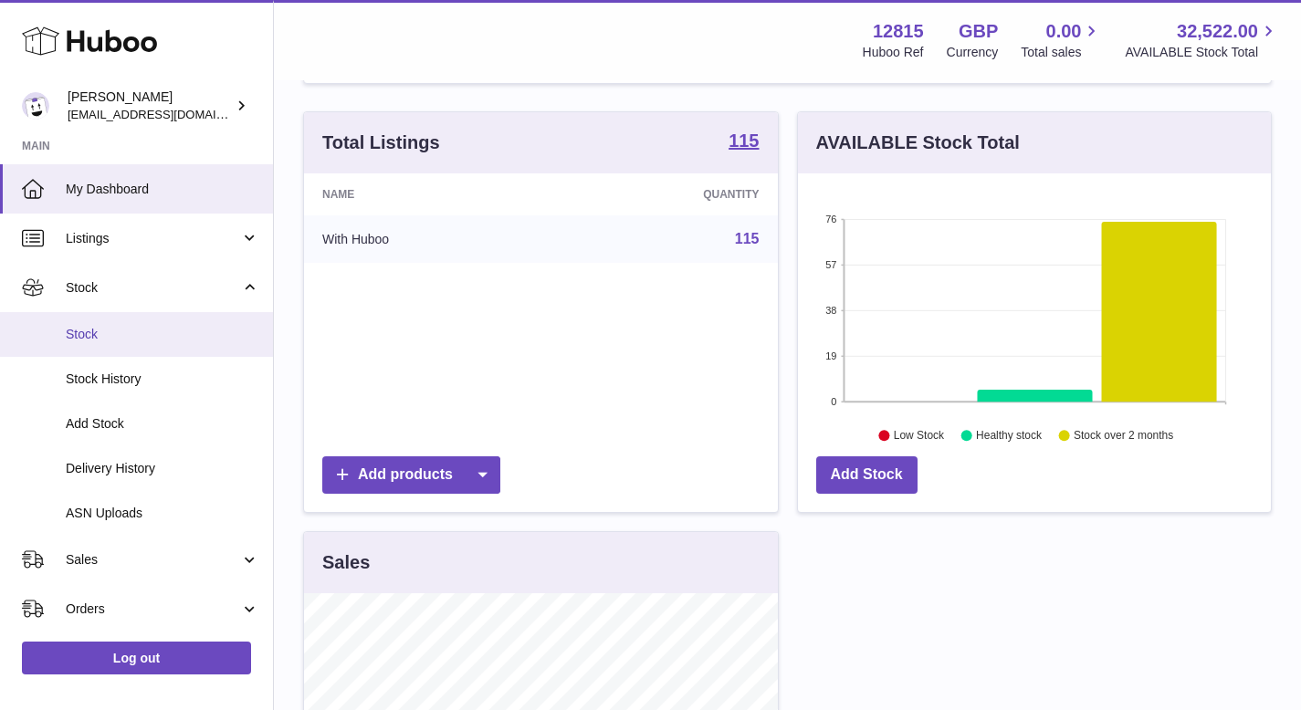
click at [107, 349] on link "Stock" at bounding box center [136, 334] width 273 height 45
